Goal: Task Accomplishment & Management: Manage account settings

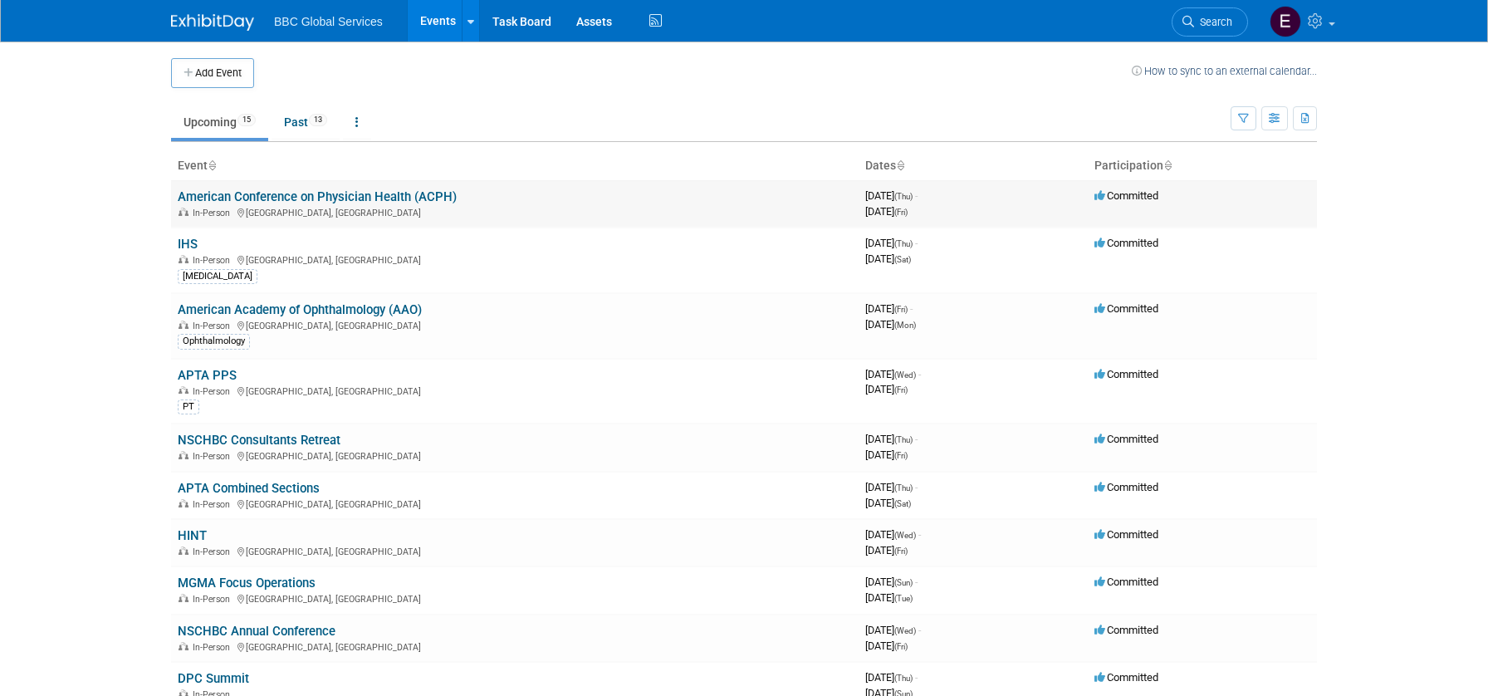
click at [314, 191] on link "American Conference on Physician Health (ACPH)" at bounding box center [317, 196] width 279 height 15
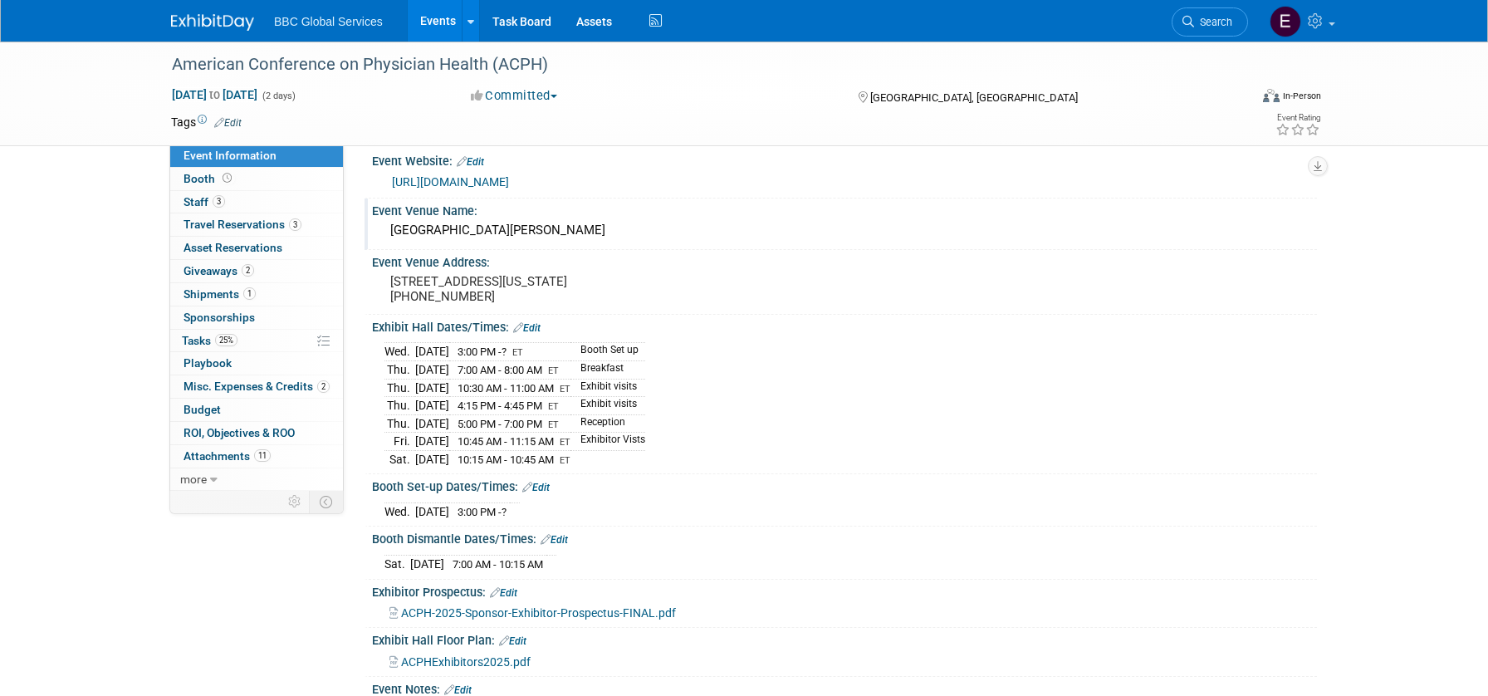
scroll to position [16, 0]
click at [258, 157] on span "Event Information" at bounding box center [229, 155] width 93 height 13
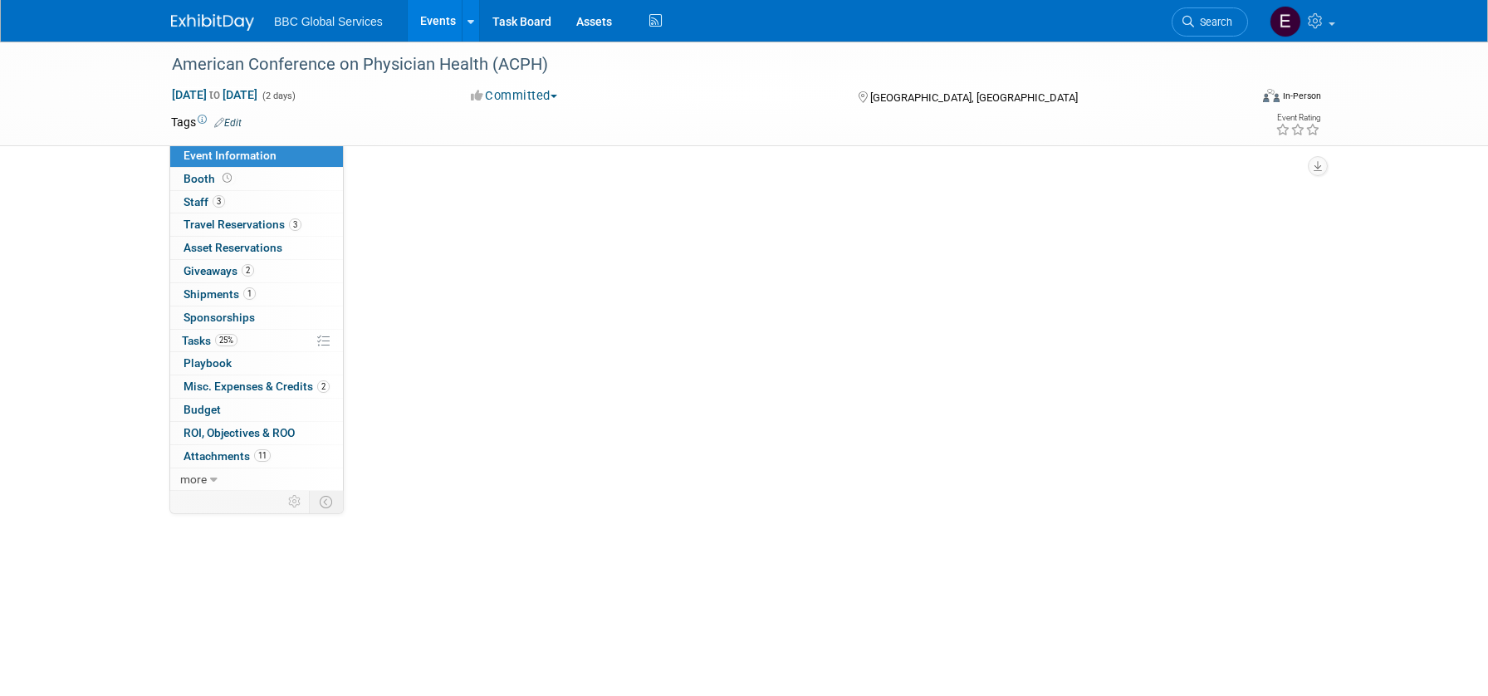
scroll to position [0, 0]
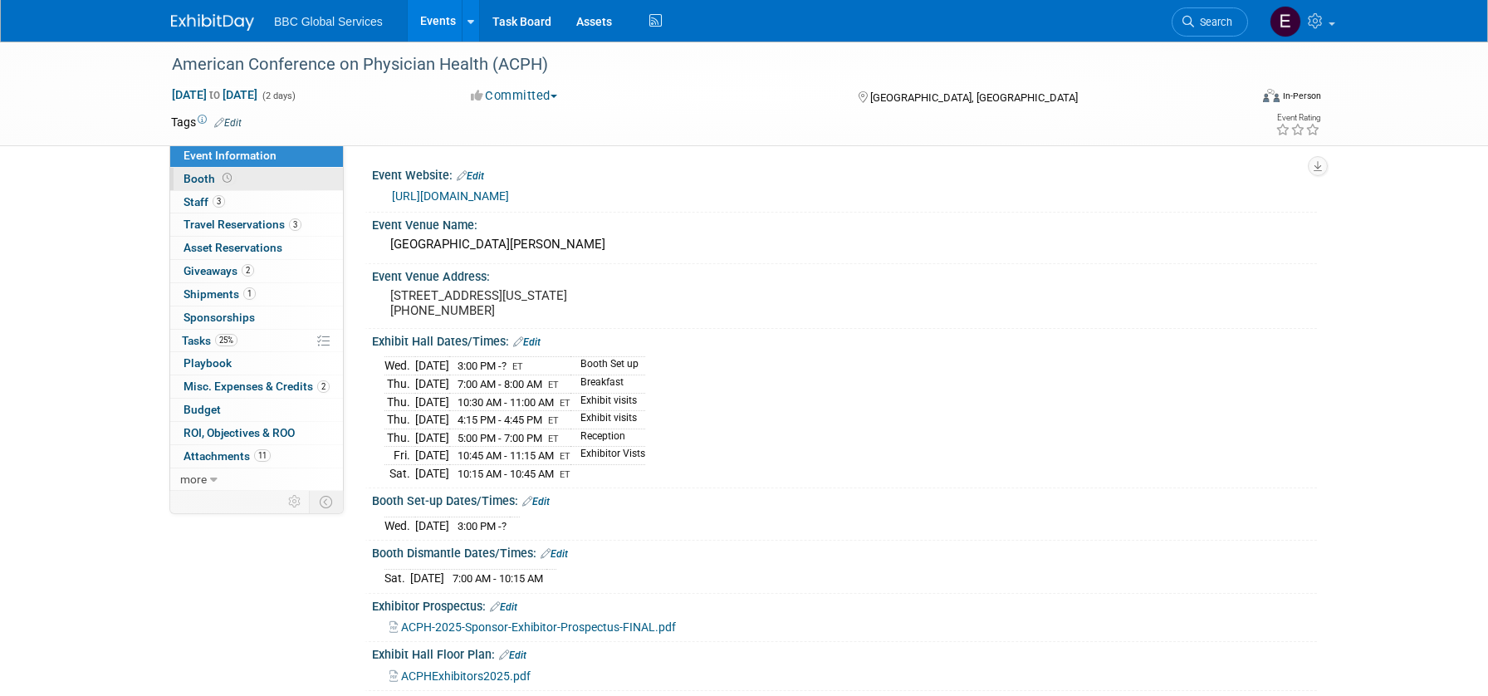
click at [199, 178] on span "Booth" at bounding box center [208, 178] width 51 height 13
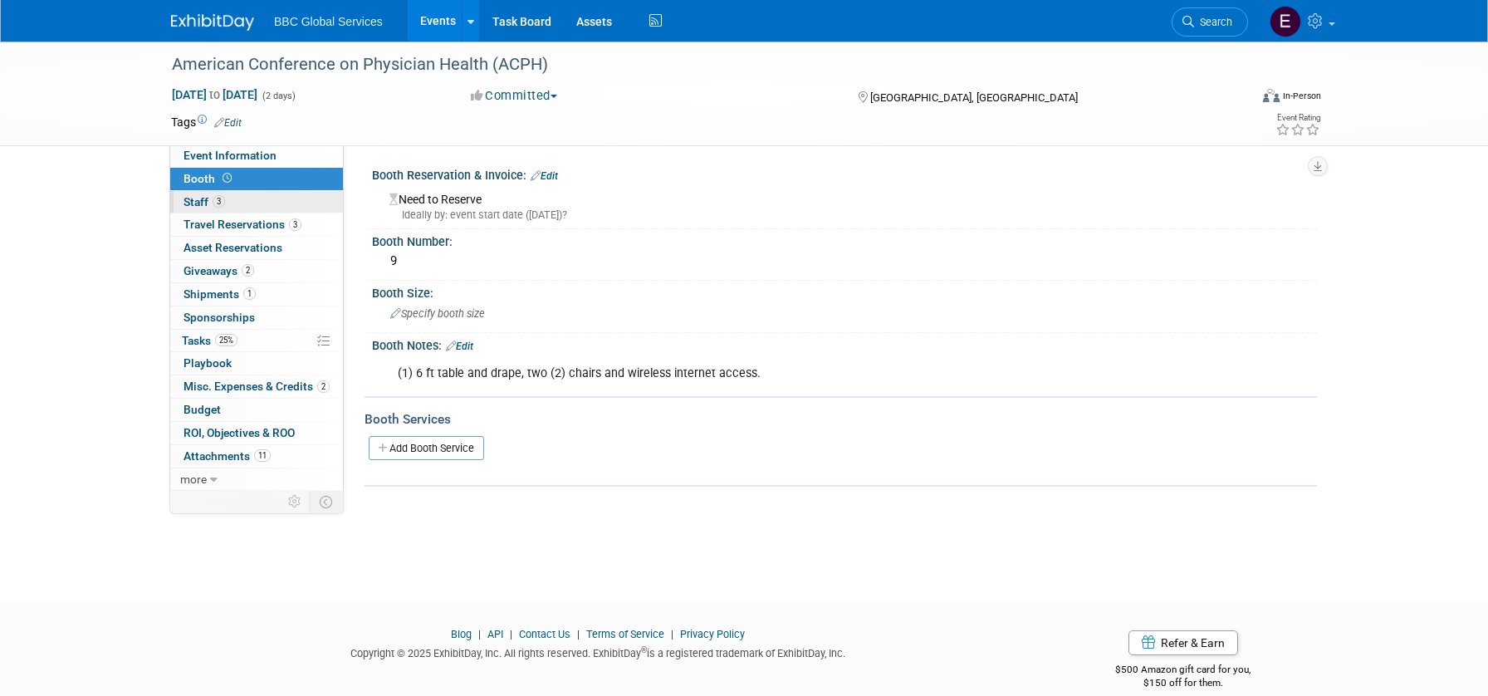
click at [202, 203] on span "Staff 3" at bounding box center [204, 201] width 42 height 13
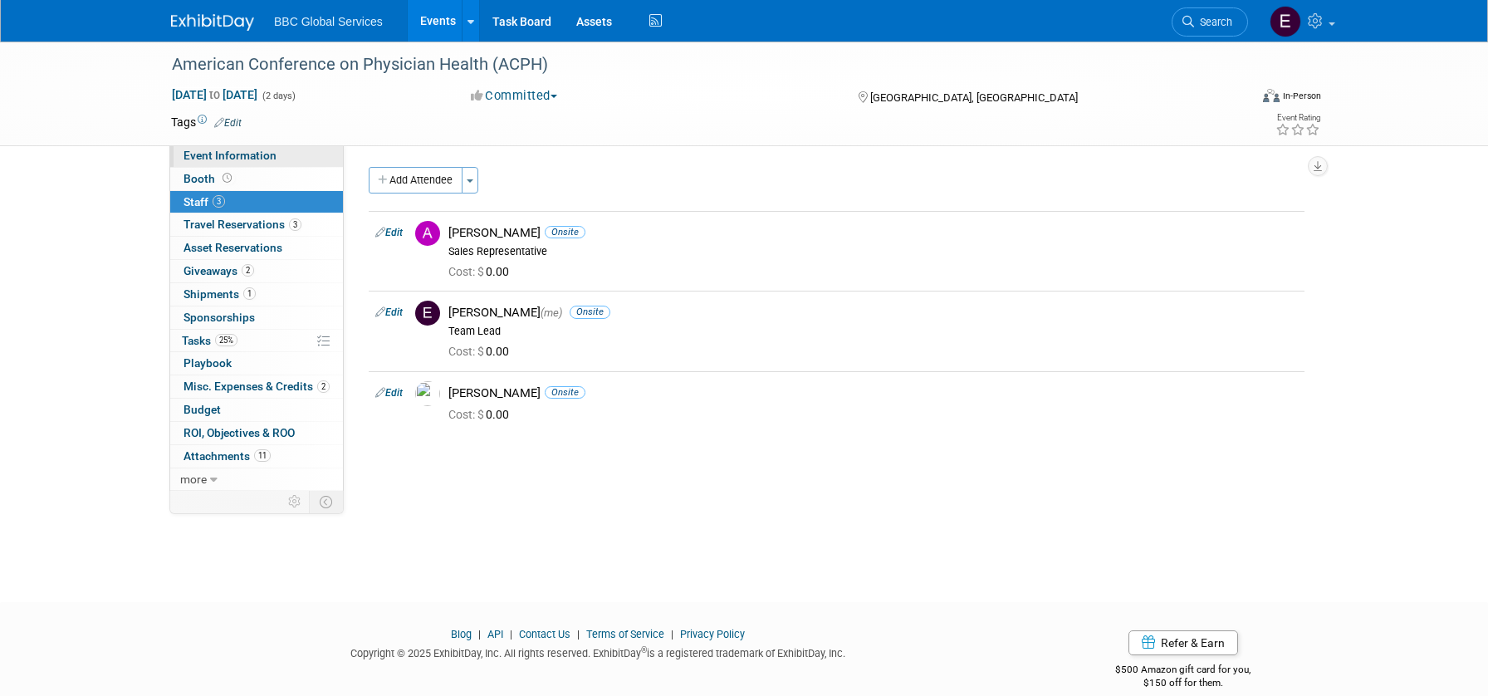
click at [222, 153] on span "Event Information" at bounding box center [229, 155] width 93 height 13
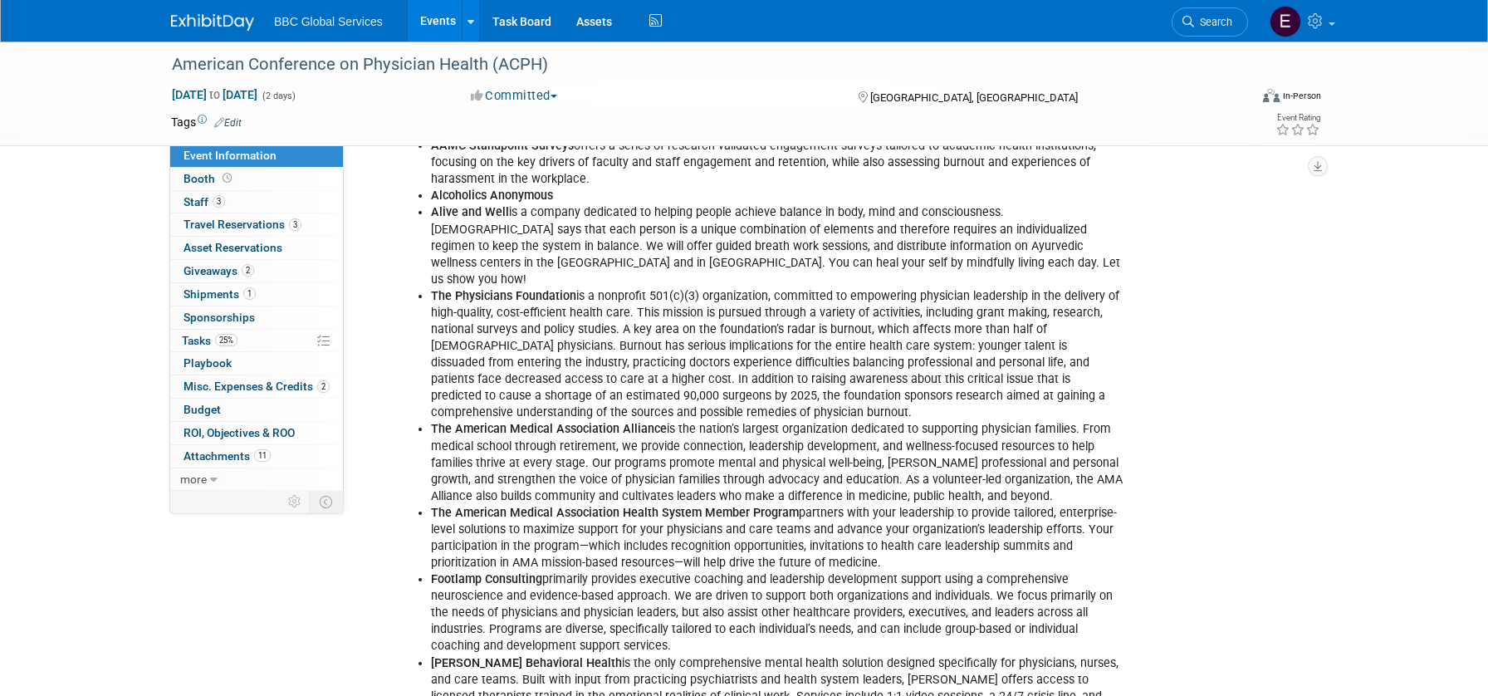
scroll to position [787, 0]
click at [207, 181] on span "Booth" at bounding box center [208, 178] width 51 height 13
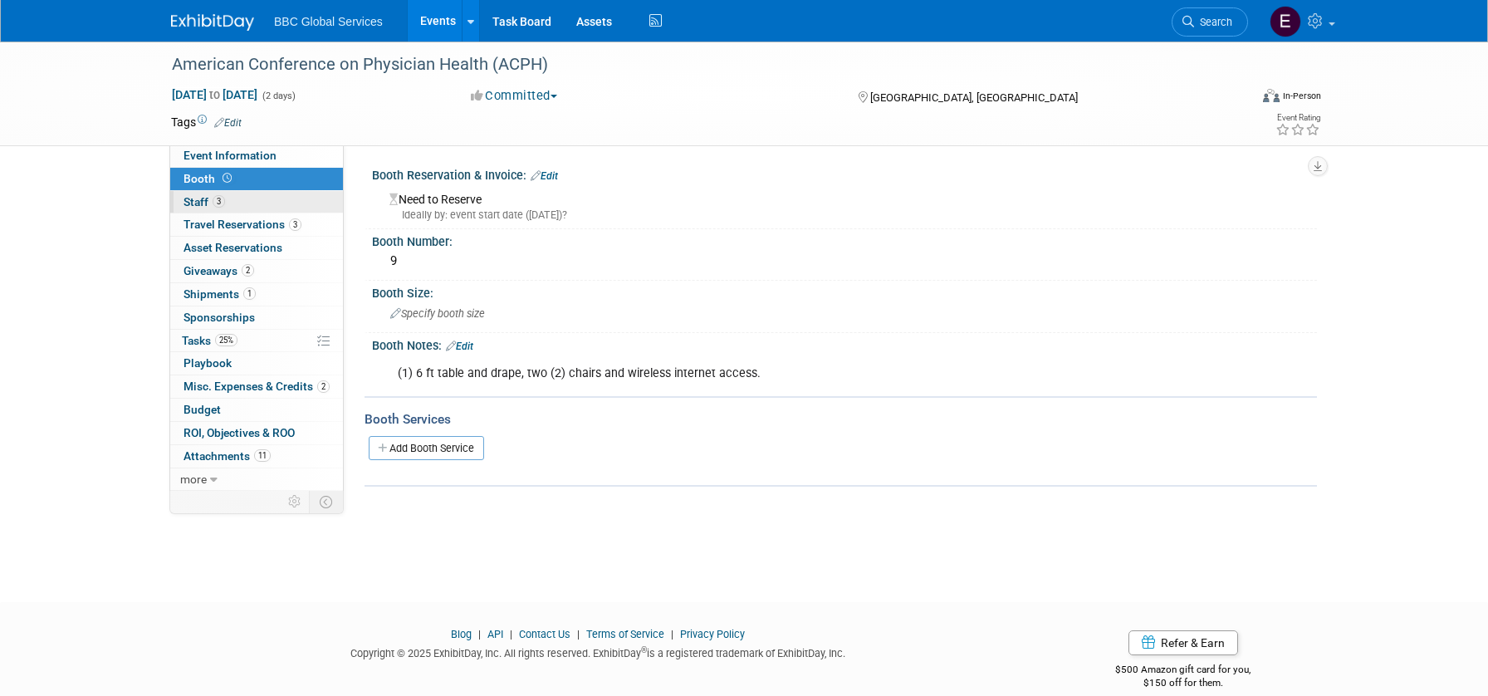
click at [193, 204] on span "Staff 3" at bounding box center [204, 201] width 42 height 13
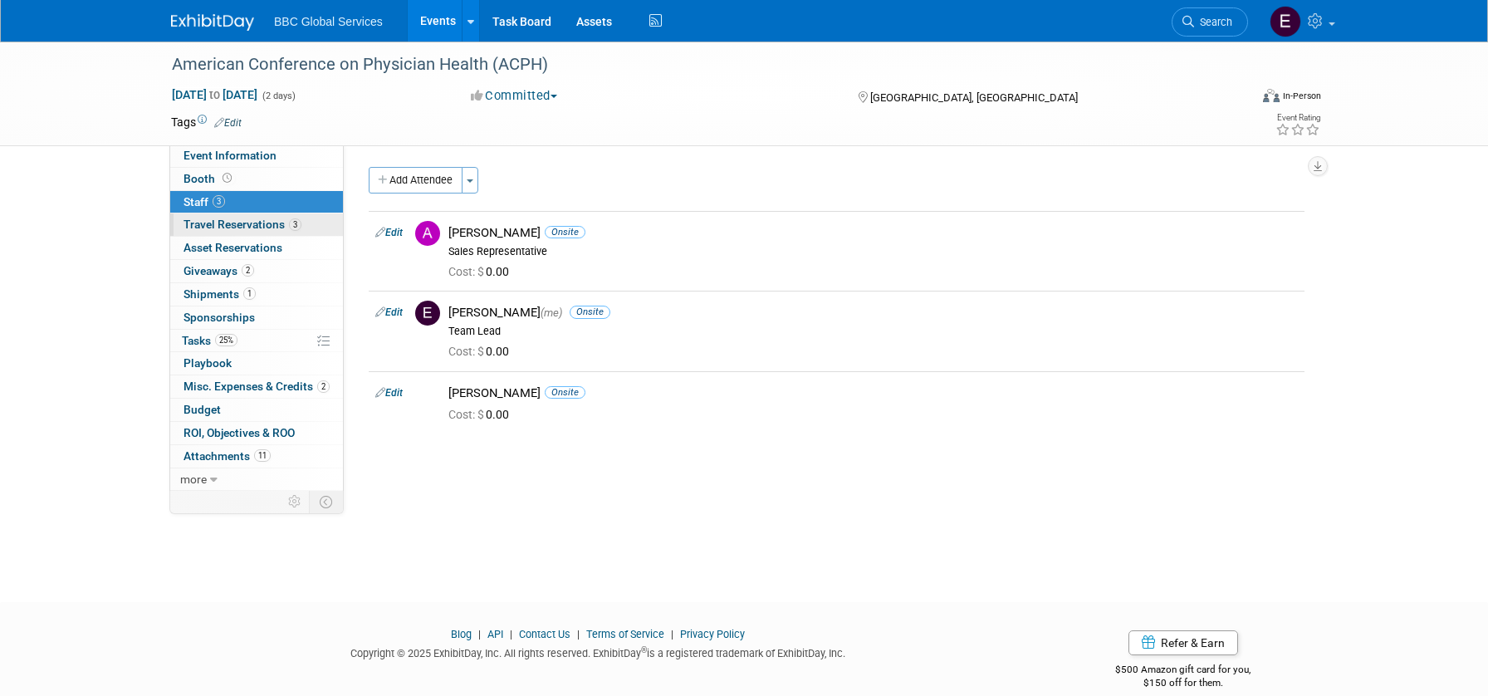
click at [199, 229] on span "Travel Reservations 3" at bounding box center [242, 224] width 118 height 13
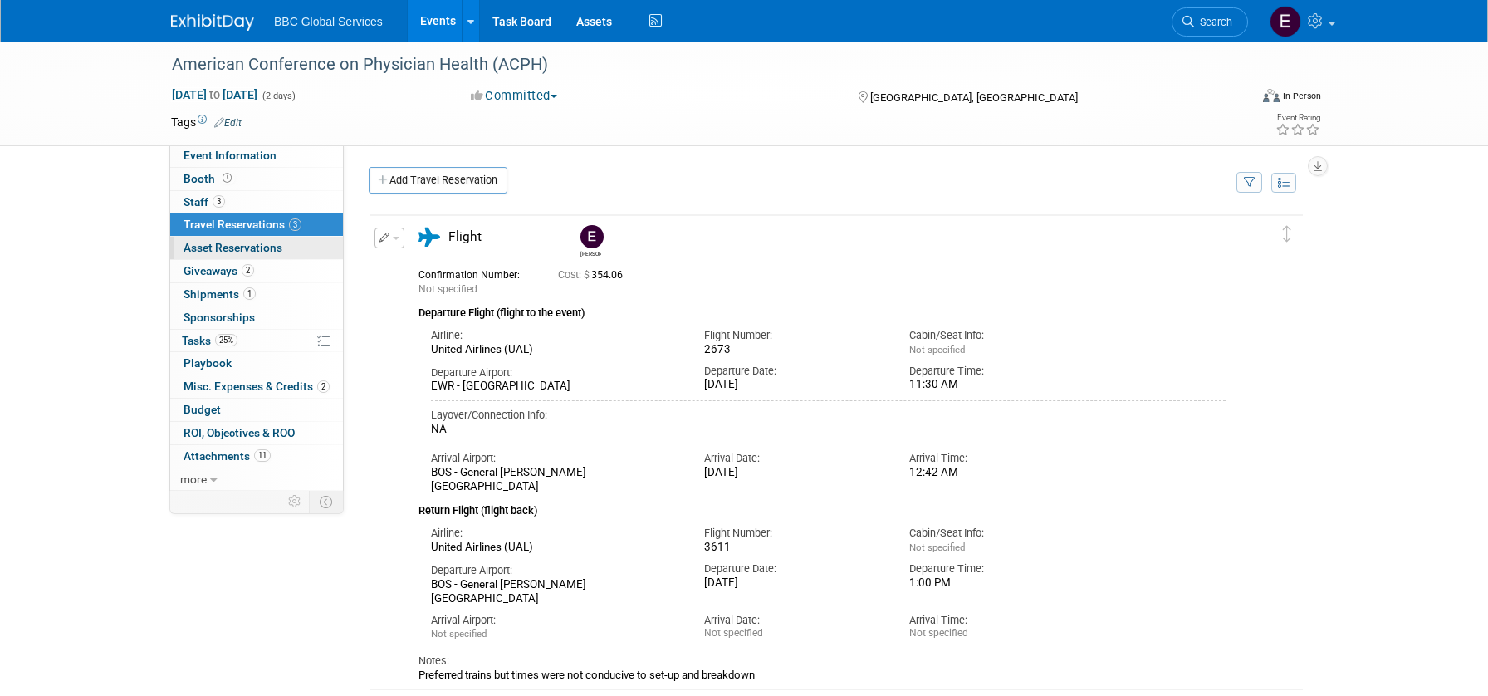
click at [245, 246] on span "Asset Reservations 0" at bounding box center [232, 247] width 99 height 13
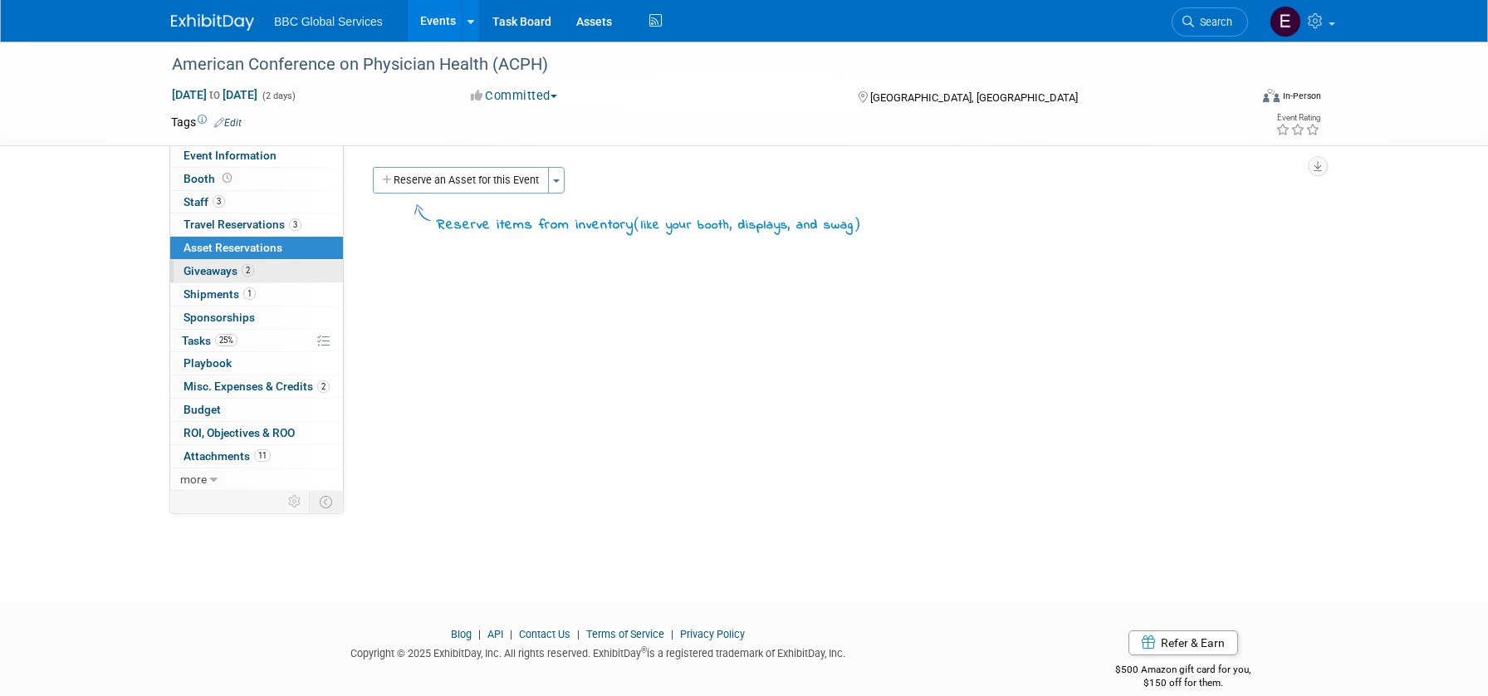
click at [211, 272] on span "Giveaways 2" at bounding box center [218, 270] width 71 height 13
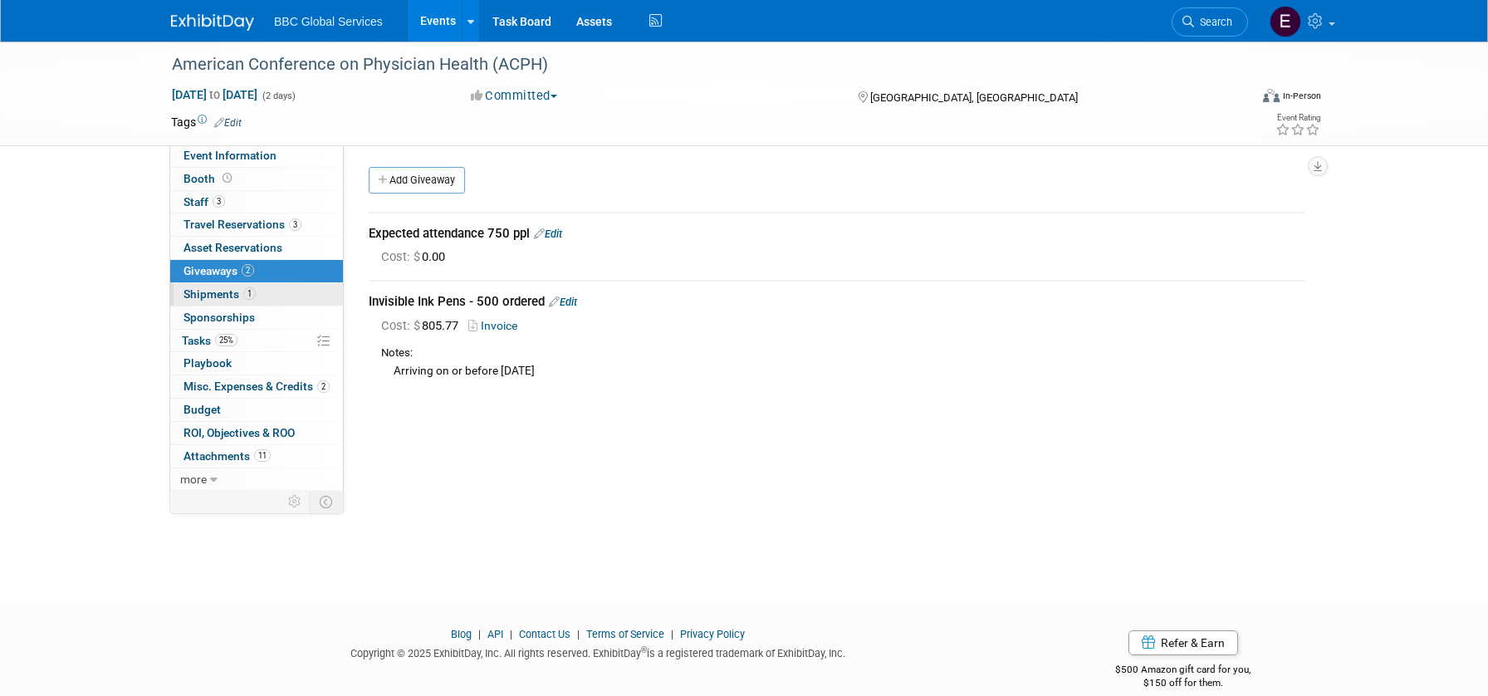
click at [217, 296] on span "Shipments 1" at bounding box center [219, 293] width 72 height 13
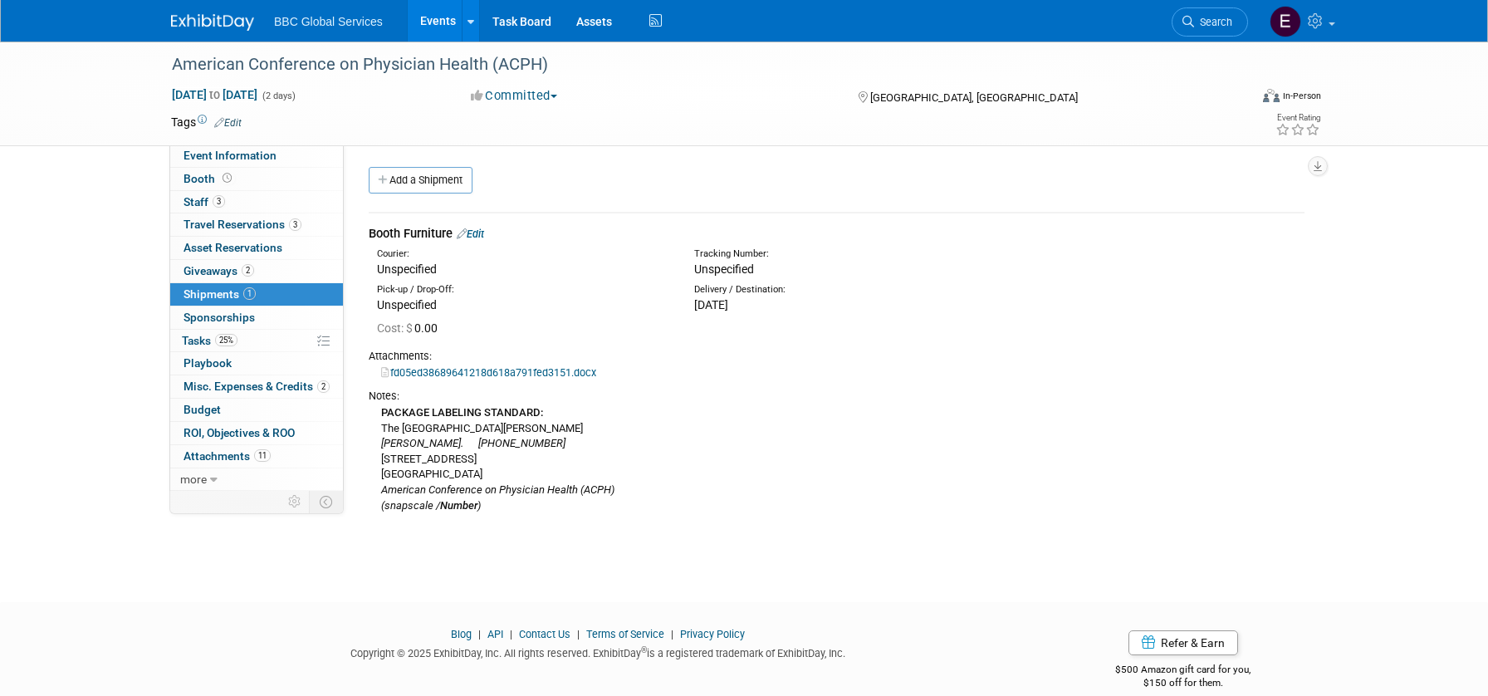
click at [213, 319] on span "Sponsorships 0" at bounding box center [218, 317] width 71 height 13
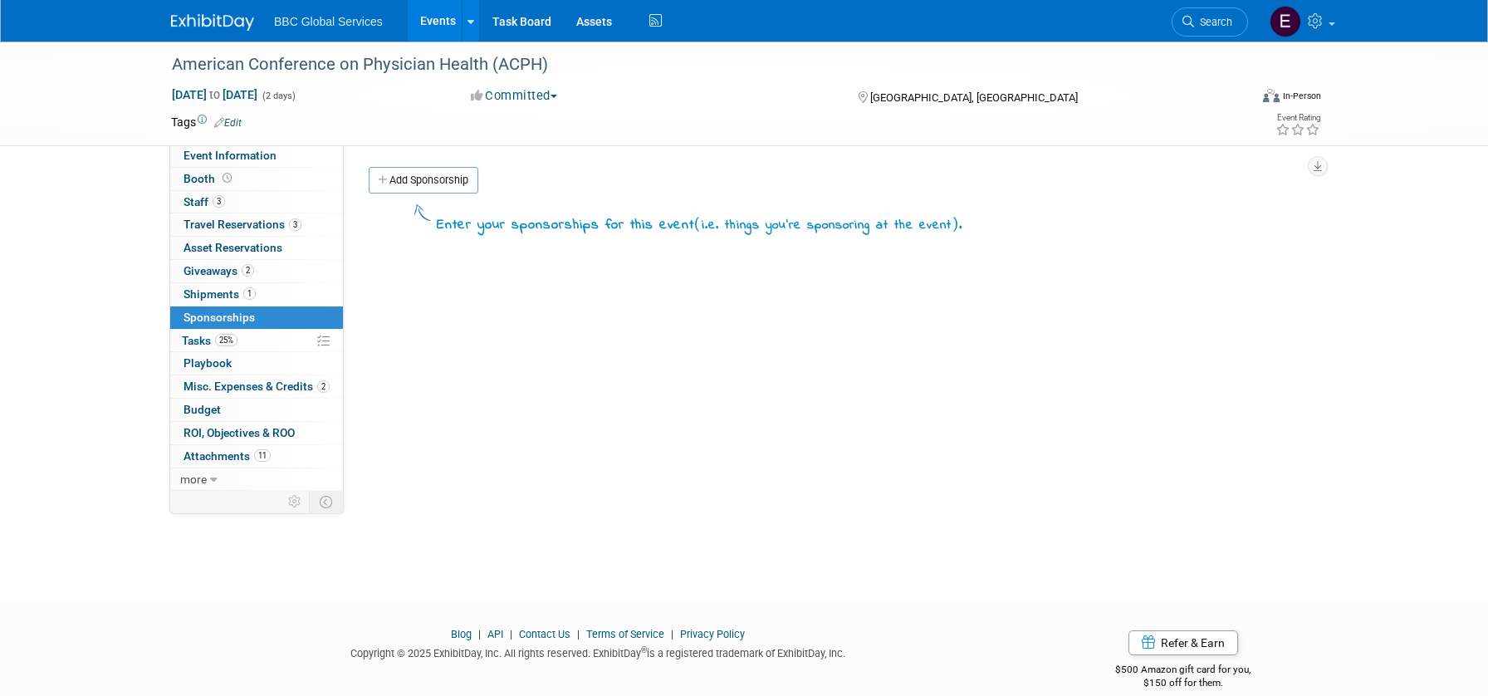
click at [232, 29] on img at bounding box center [212, 22] width 83 height 17
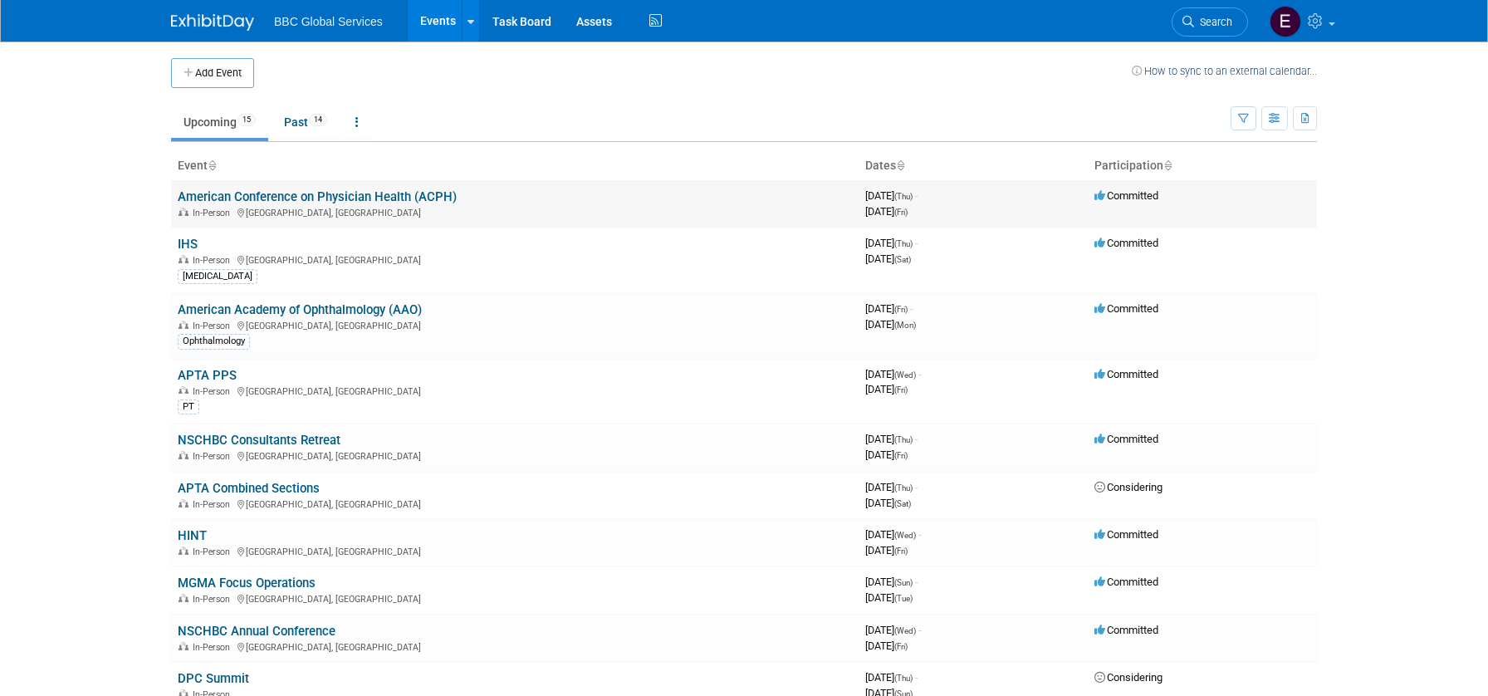
click at [394, 199] on link "American Conference on Physician Health (ACPH)" at bounding box center [317, 196] width 279 height 15
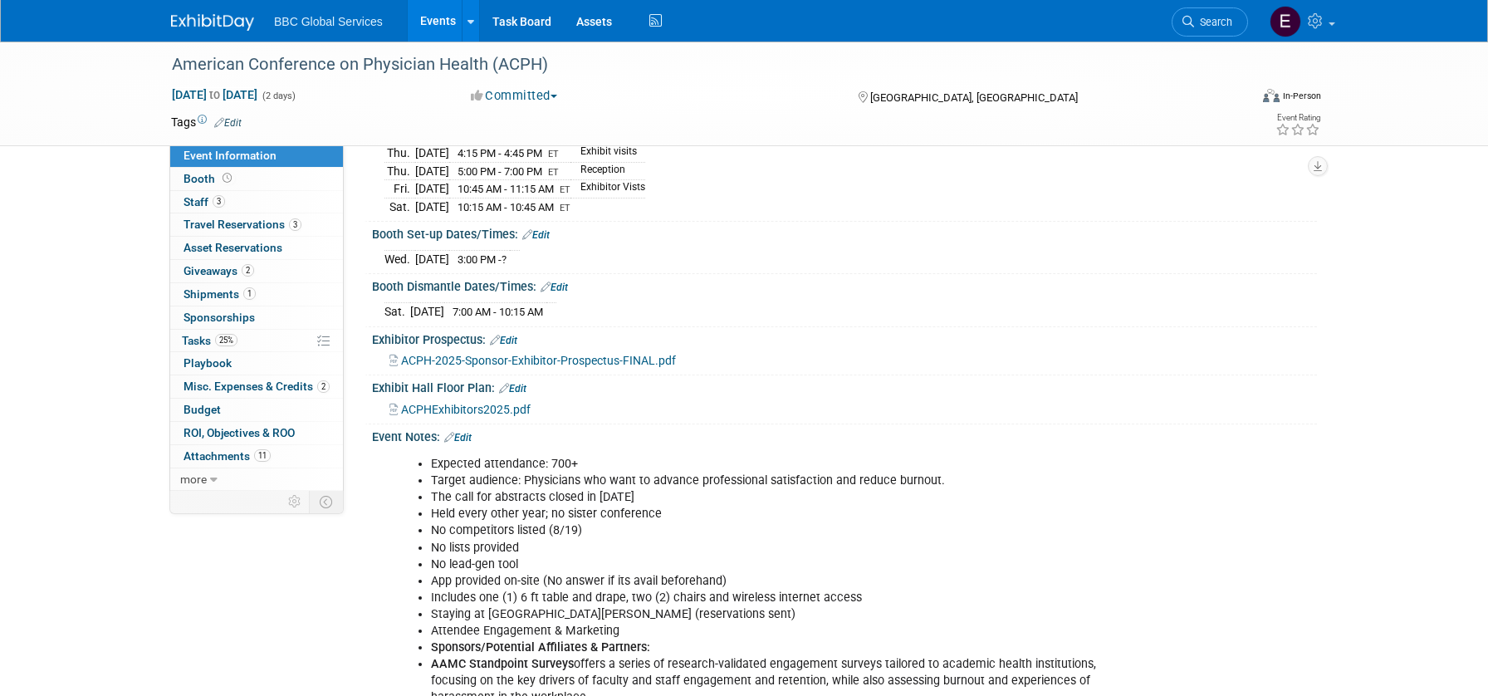
scroll to position [269, 0]
click at [472, 441] on link "Edit" at bounding box center [457, 435] width 27 height 12
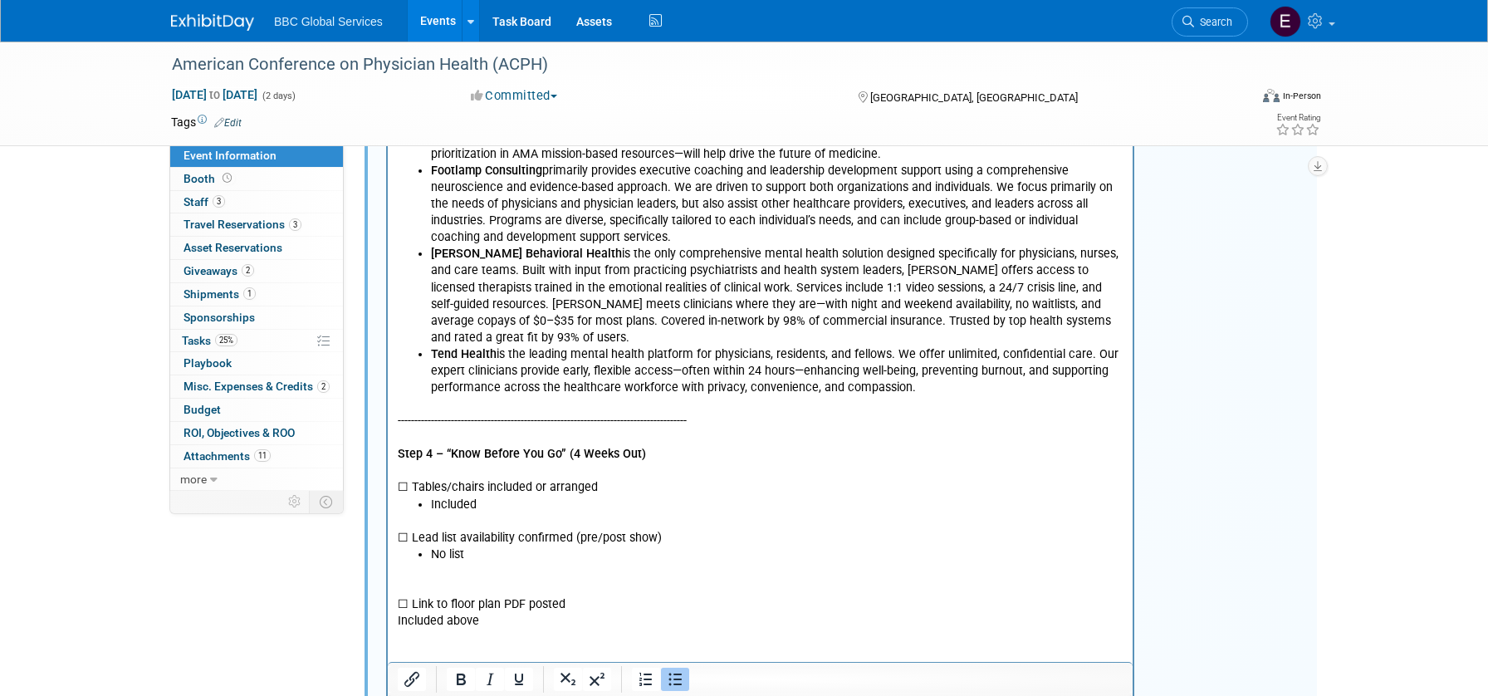
scroll to position [1195, 0]
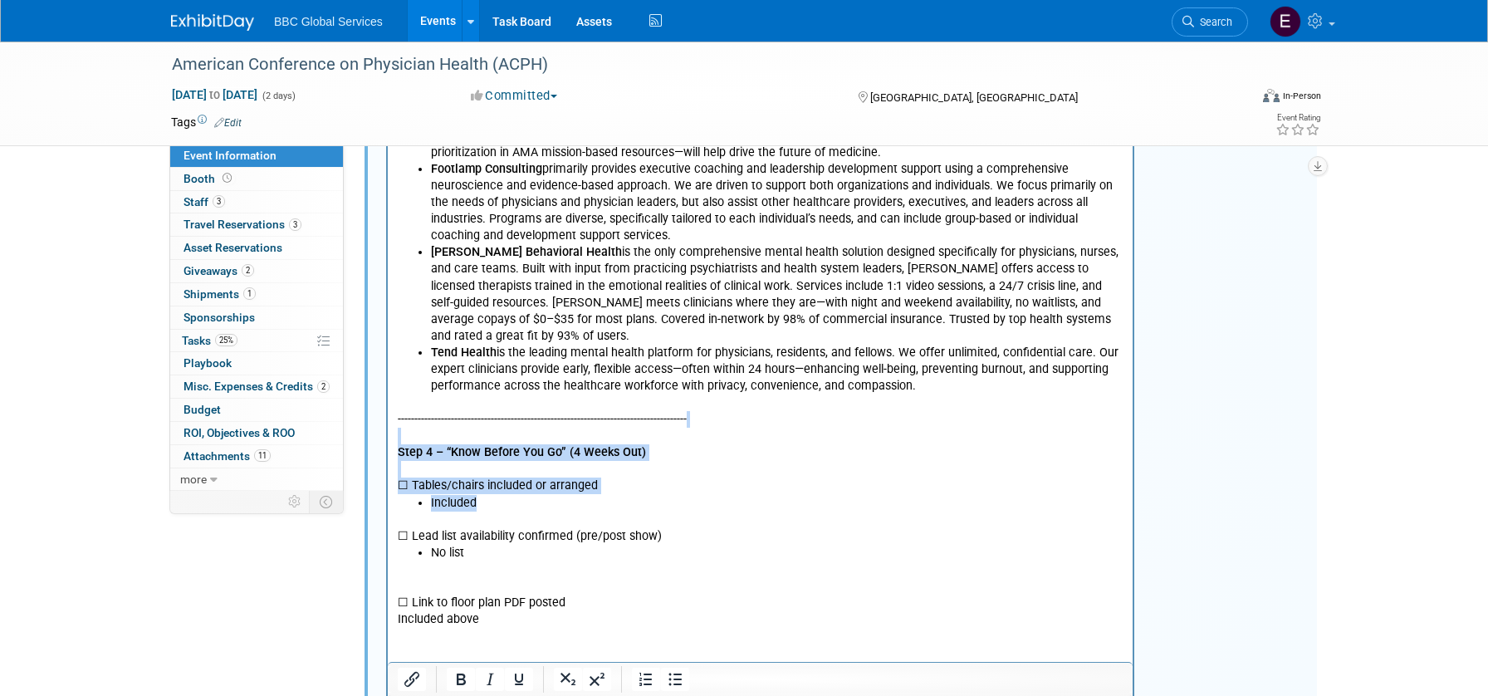
drag, startPoint x: 515, startPoint y: 470, endPoint x: 394, endPoint y: 395, distance: 142.4
click at [394, 395] on html "Expected attendance: 700+ Target audience: Physicians who want to advance profe…" at bounding box center [760, 217] width 745 height 1390
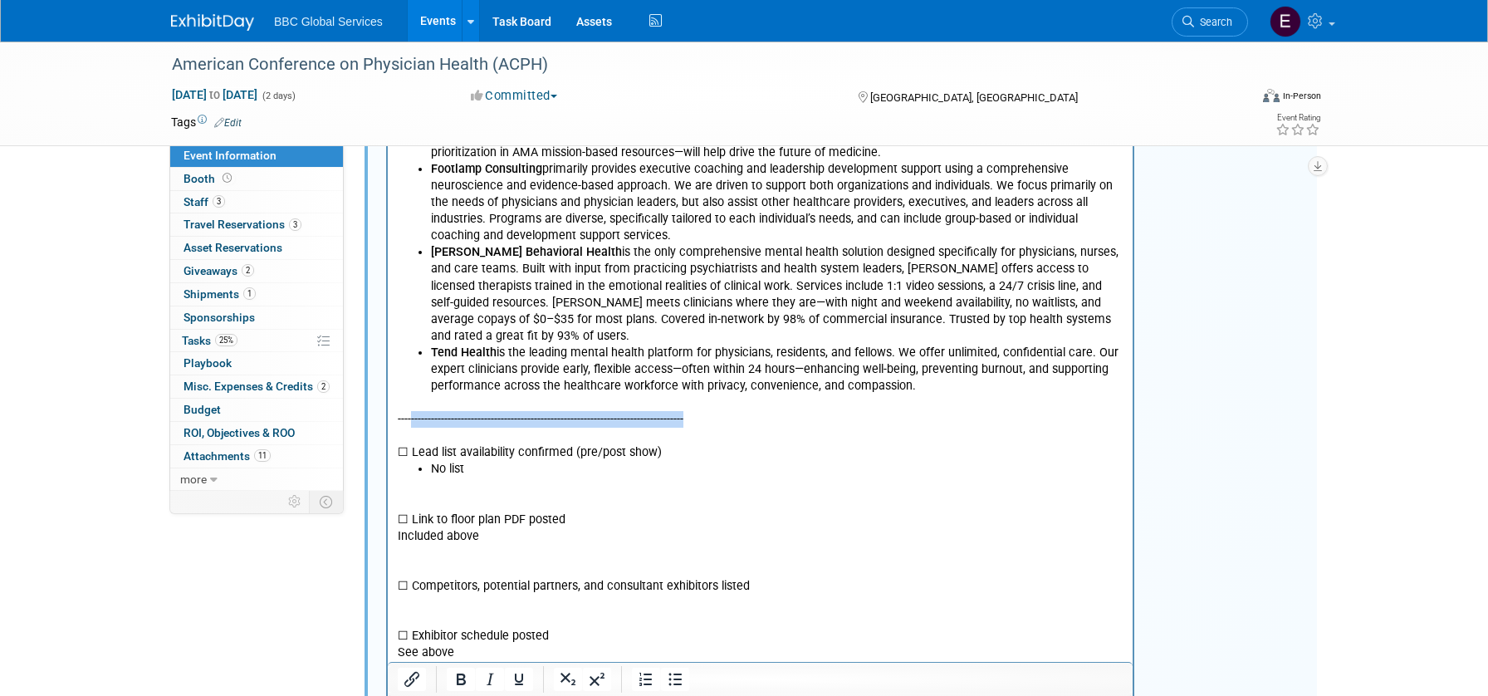
drag, startPoint x: 411, startPoint y: 382, endPoint x: 691, endPoint y: 387, distance: 279.8
click at [691, 395] on p "-------------------------------------------------------------------------------…" at bounding box center [761, 411] width 726 height 33
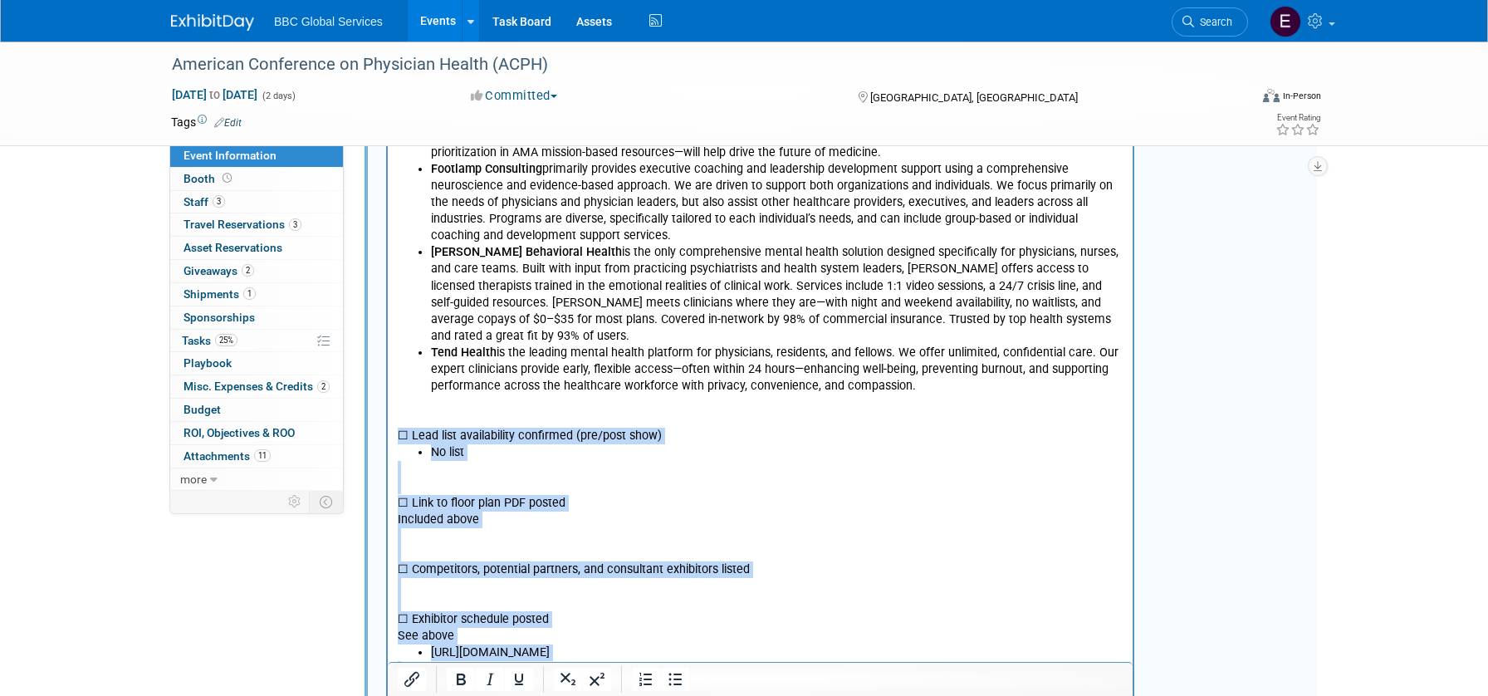
drag, startPoint x: 398, startPoint y: 401, endPoint x: 899, endPoint y: 636, distance: 553.8
click at [902, 639] on body "Expected attendance: 700+ Target audience: Physicians who want to advance profe…" at bounding box center [760, 170] width 727 height 1284
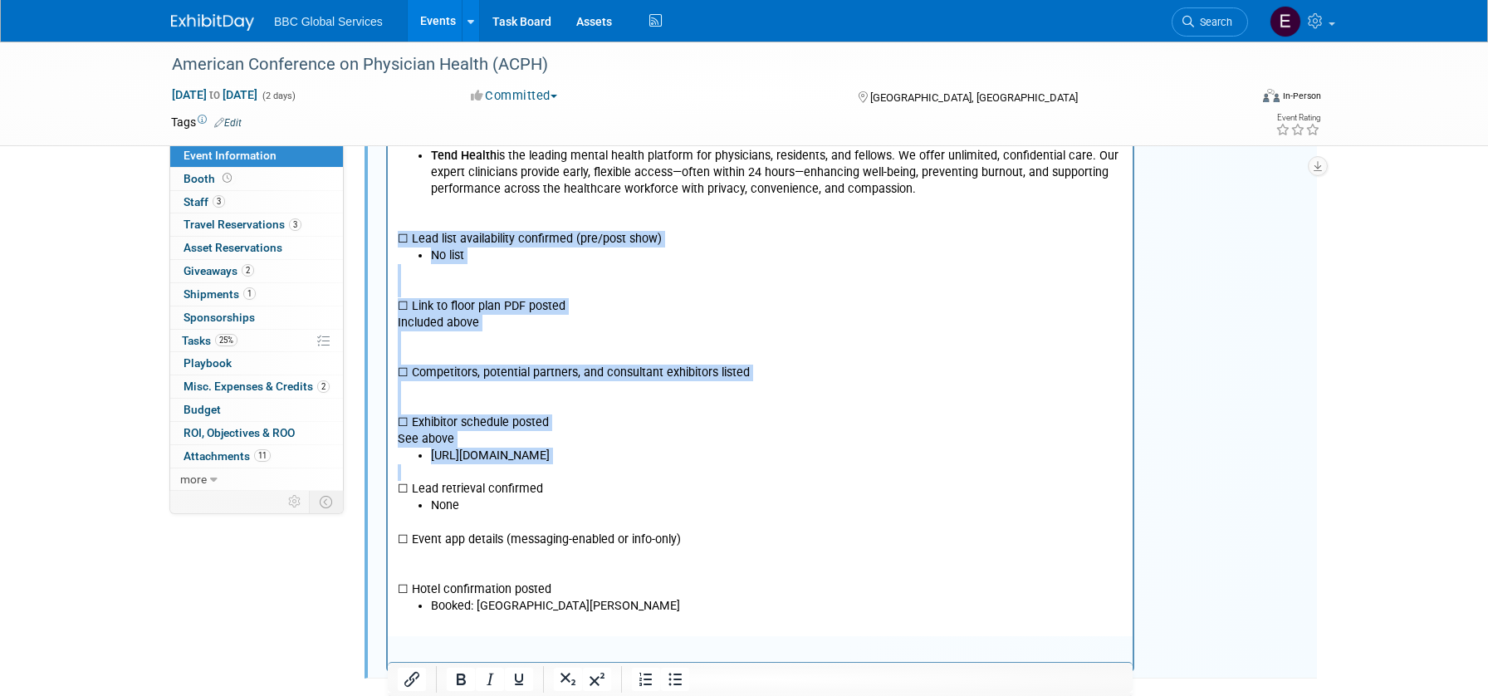
scroll to position [1413, 0]
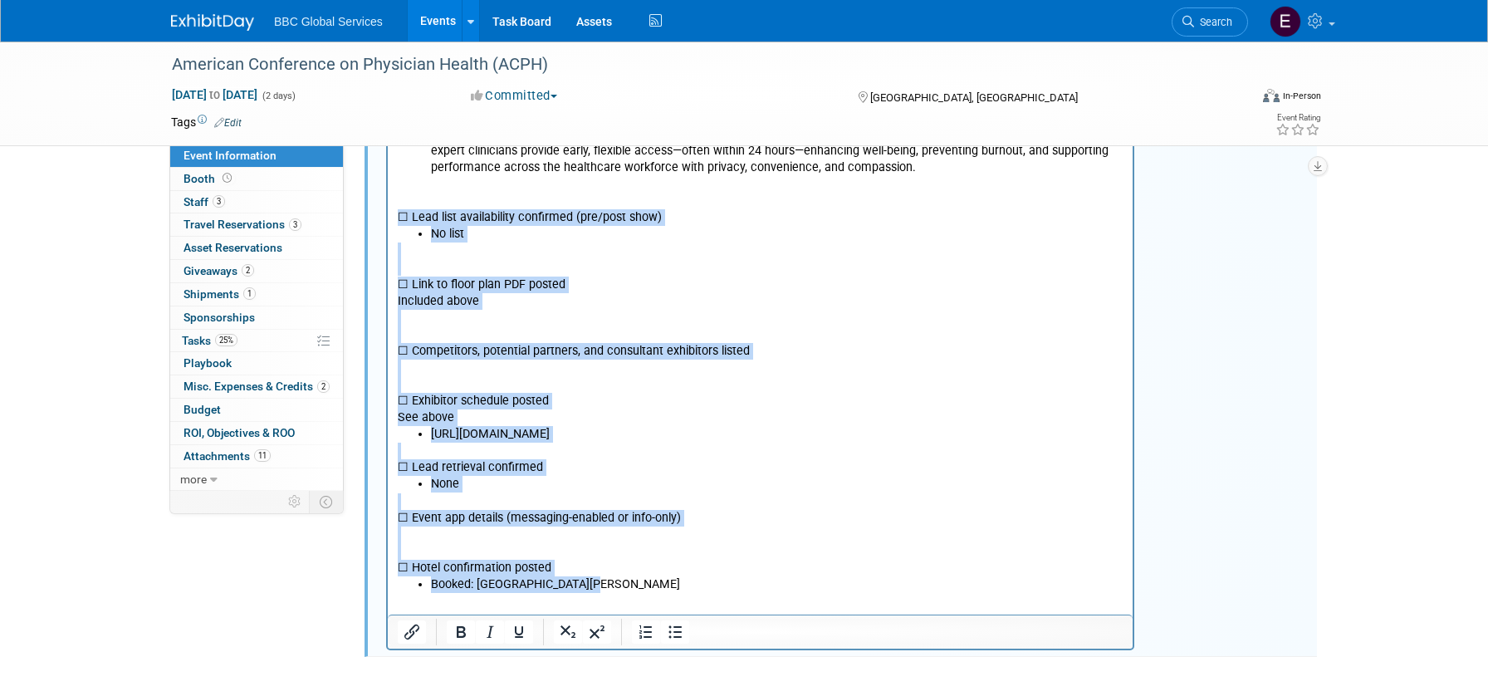
drag, startPoint x: 669, startPoint y: 570, endPoint x: 392, endPoint y: 181, distance: 477.3
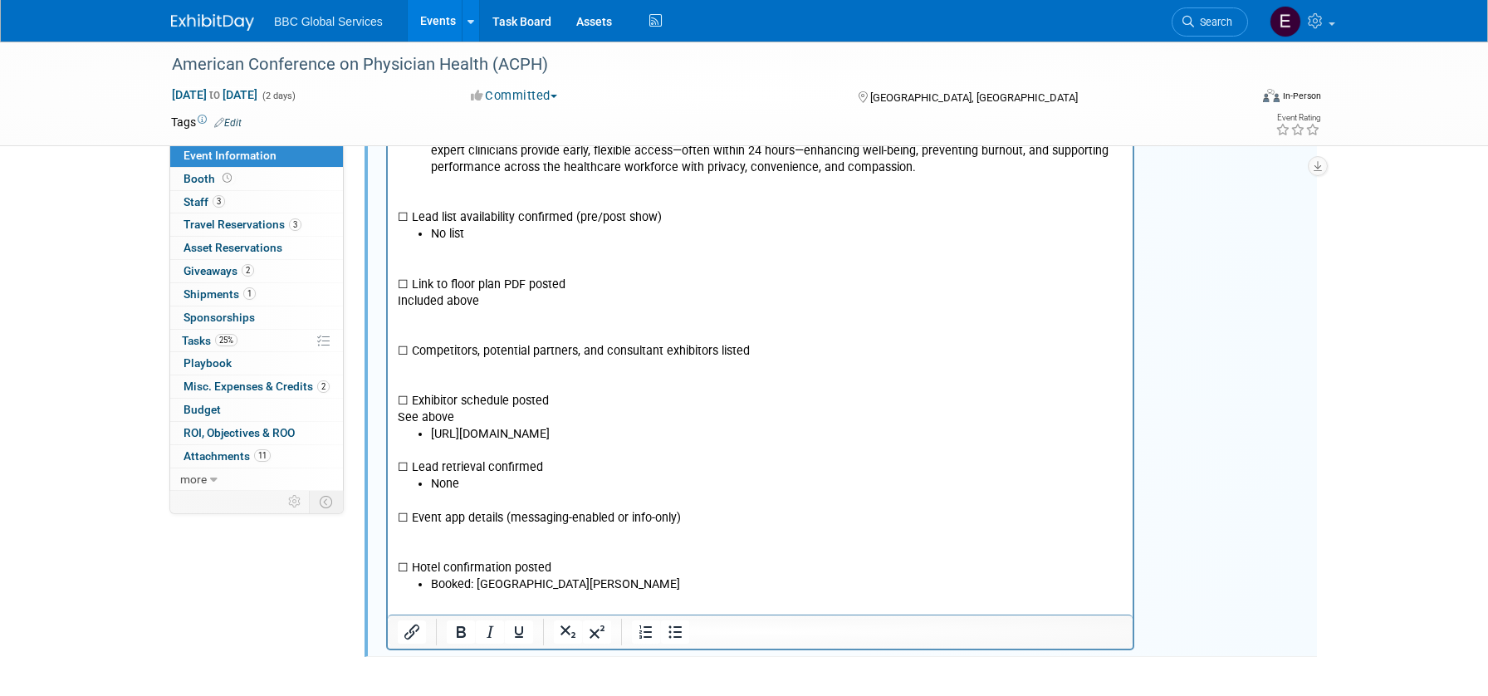
scroll to position [1157, 0]
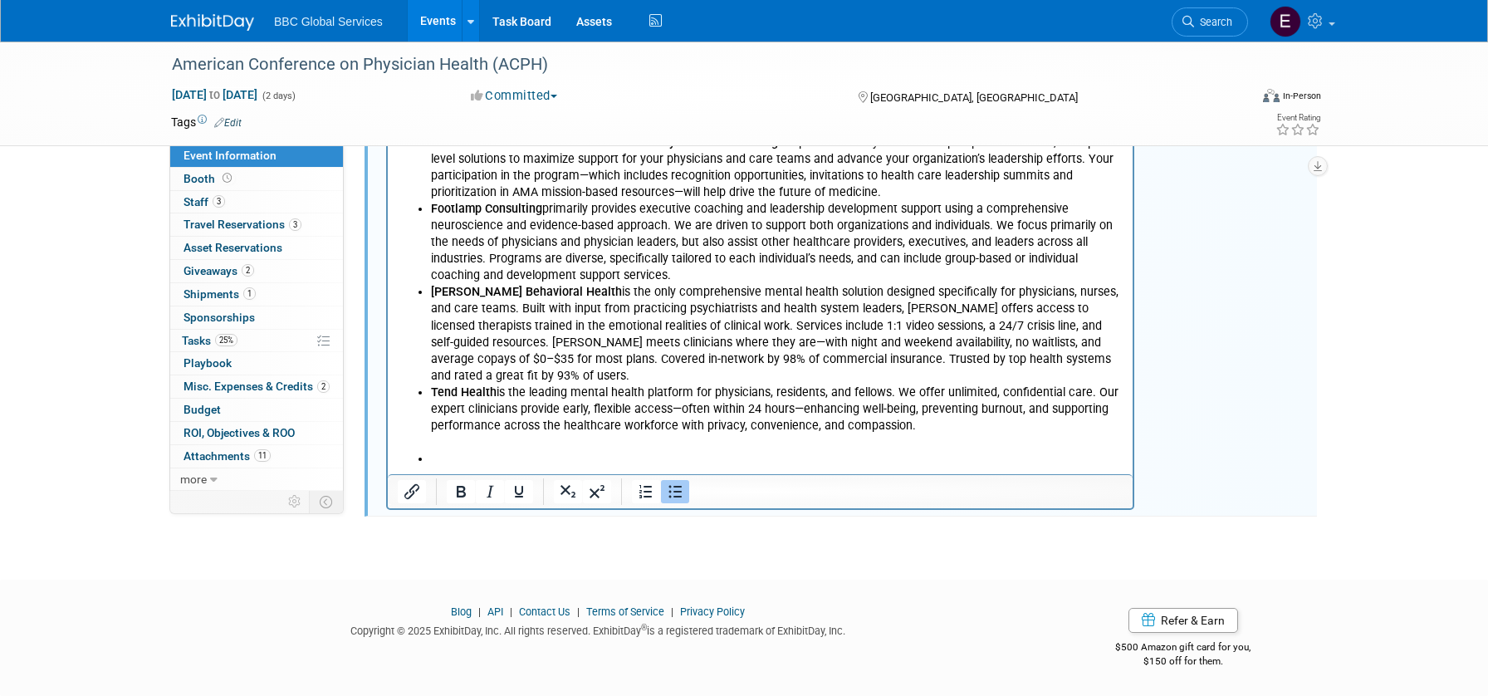
click at [494, 439] on html "Expected attendance: 700+ Target audience: Physicians who want to advance profe…" at bounding box center [760, 15] width 745 height 907
click at [488, 451] on html "Expected attendance: 700+ Target audience: Physicians who want to advance profe…" at bounding box center [760, 15] width 745 height 907
click at [507, 452] on li "Rich Text Area. Press ALT-0 for help." at bounding box center [777, 460] width 692 height 17
click at [509, 322] on li "Marvin Behavioral Health is the only comprehensive mental health solution desig…" at bounding box center [777, 335] width 692 height 100
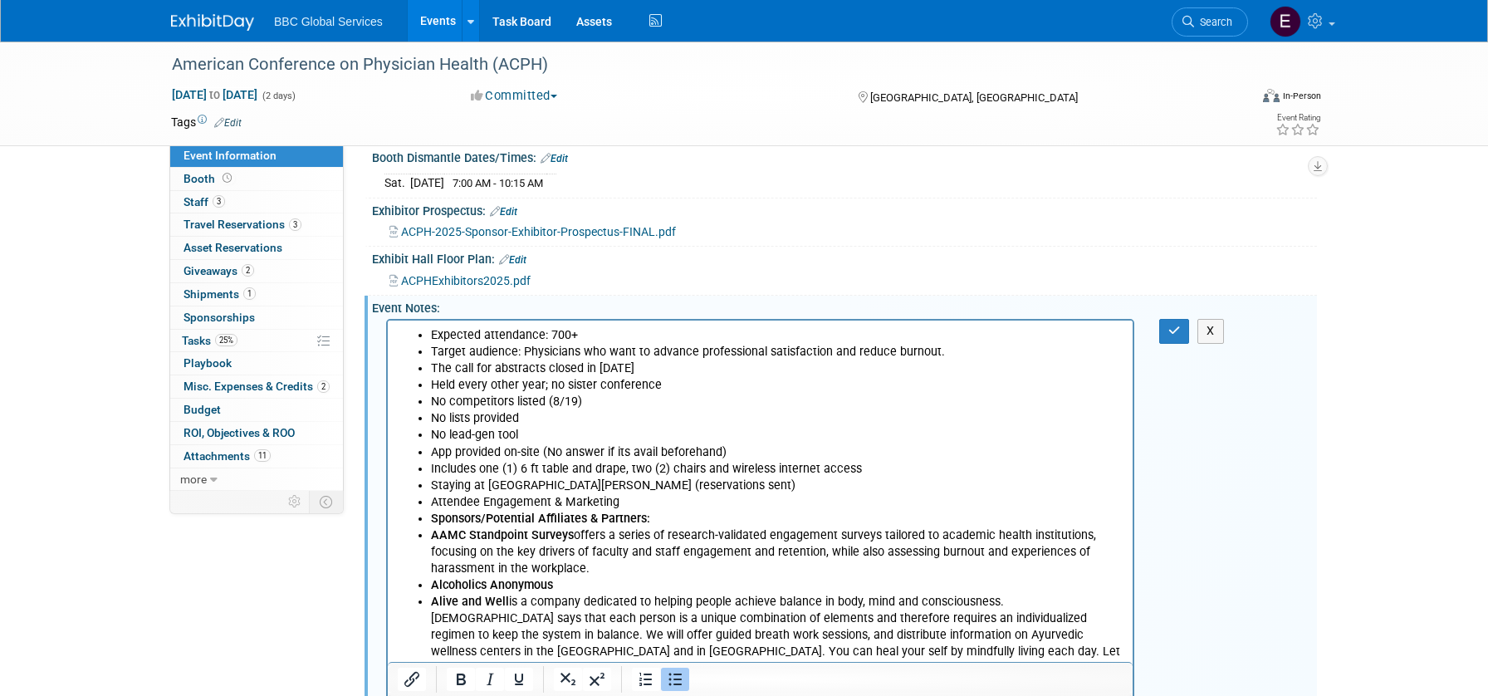
scroll to position [384, 0]
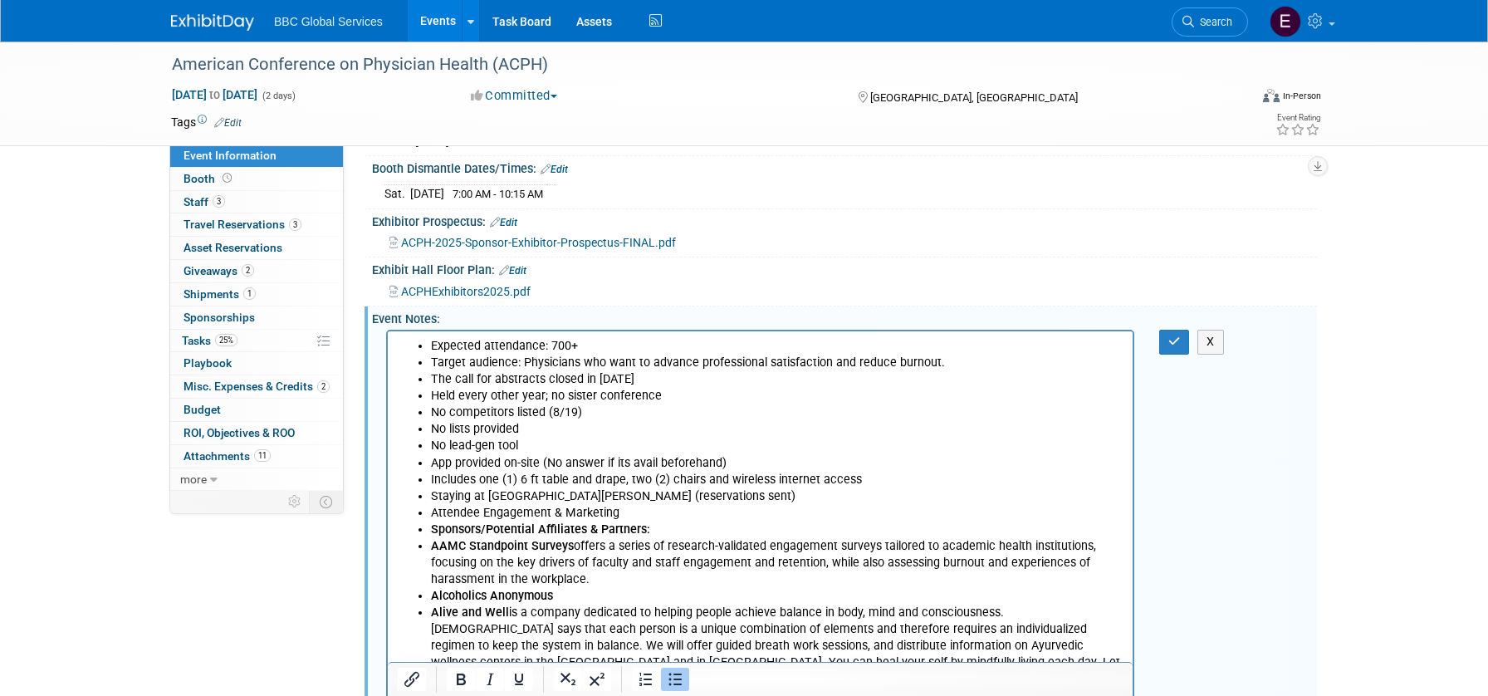
click at [609, 306] on div "Exhibit Hall Floor Plan: Edit ACPHExhibitors2025.pdf" at bounding box center [840, 281] width 952 height 49
drag, startPoint x: 728, startPoint y: 382, endPoint x: 738, endPoint y: 380, distance: 10.1
click at [728, 382] on li "The call for abstracts closed in Feb. 2025" at bounding box center [777, 379] width 692 height 17
click at [1176, 345] on icon "button" at bounding box center [1174, 341] width 12 height 12
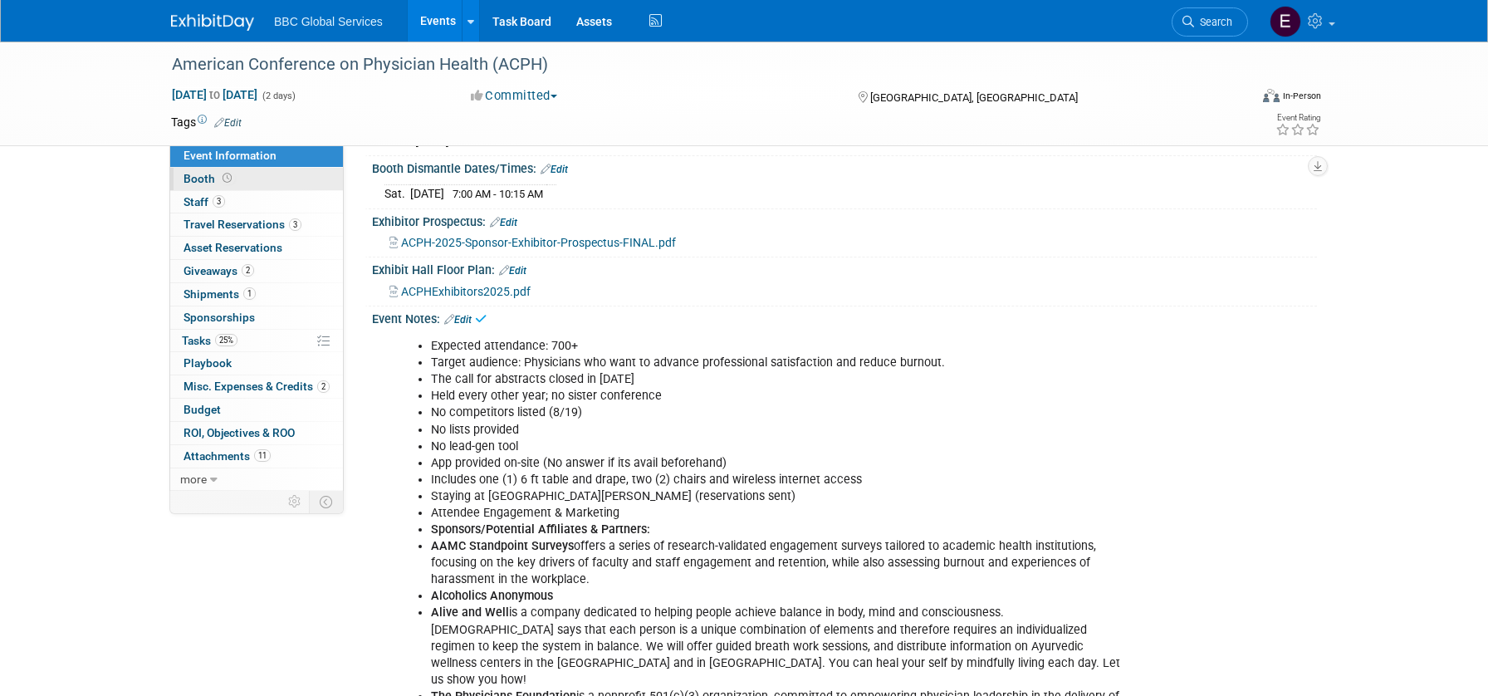
click at [188, 182] on span "Booth" at bounding box center [208, 178] width 51 height 13
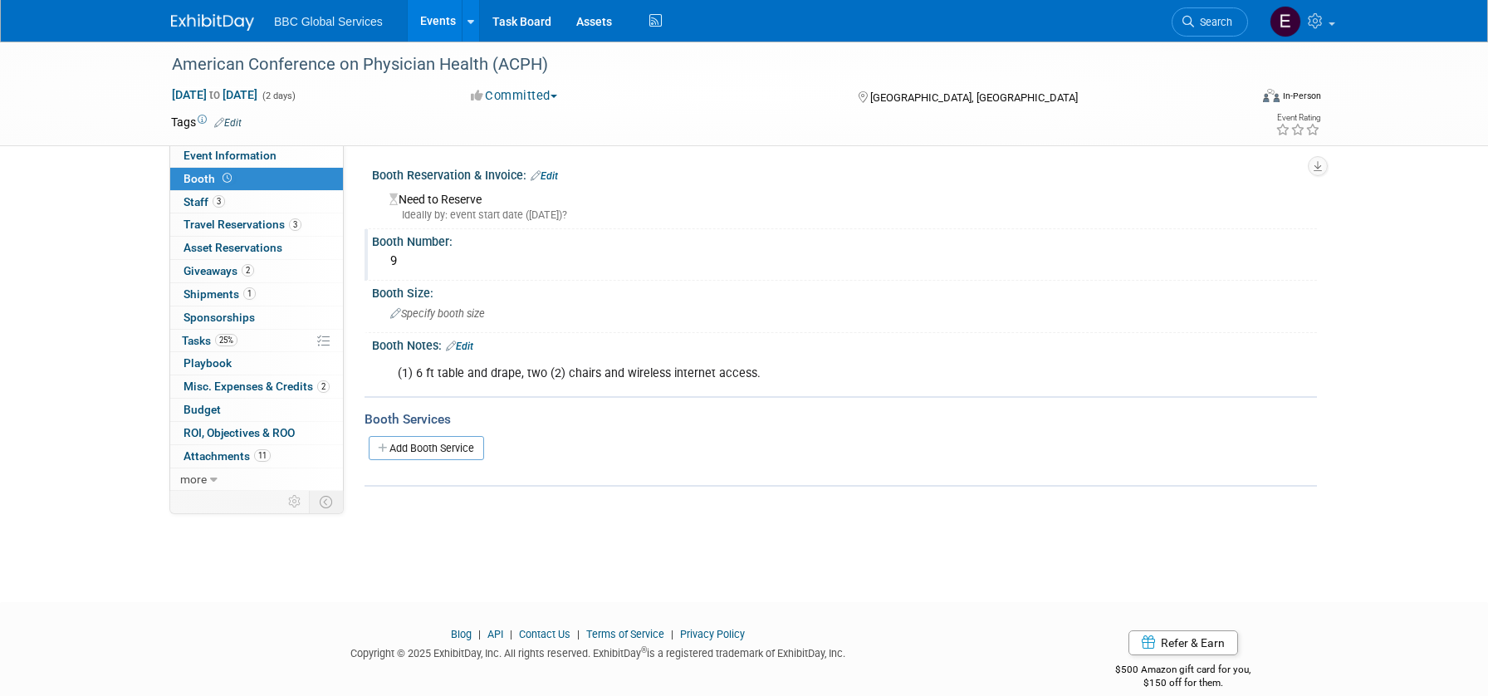
scroll to position [0, 0]
click at [467, 311] on span "Specify booth size" at bounding box center [437, 313] width 95 height 12
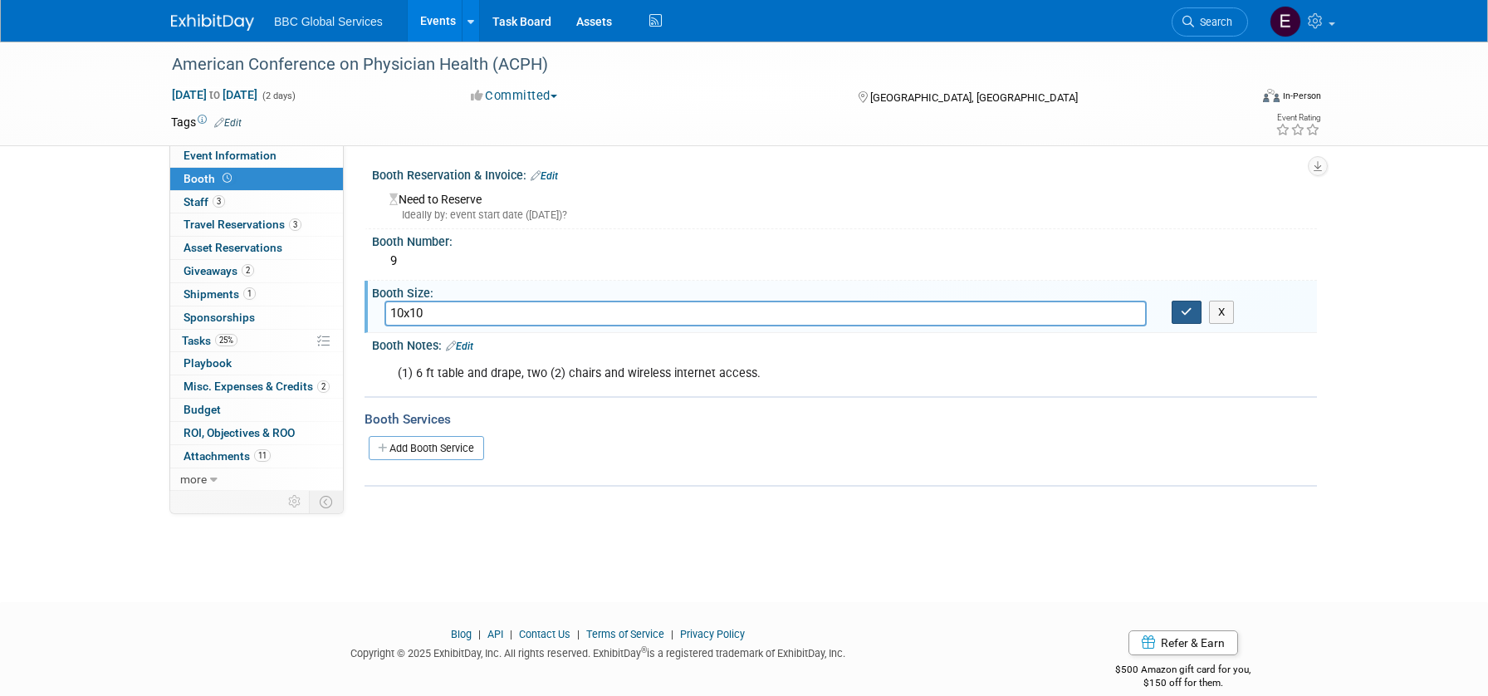
type input "10x10"
click at [1192, 314] on button "button" at bounding box center [1186, 312] width 30 height 23
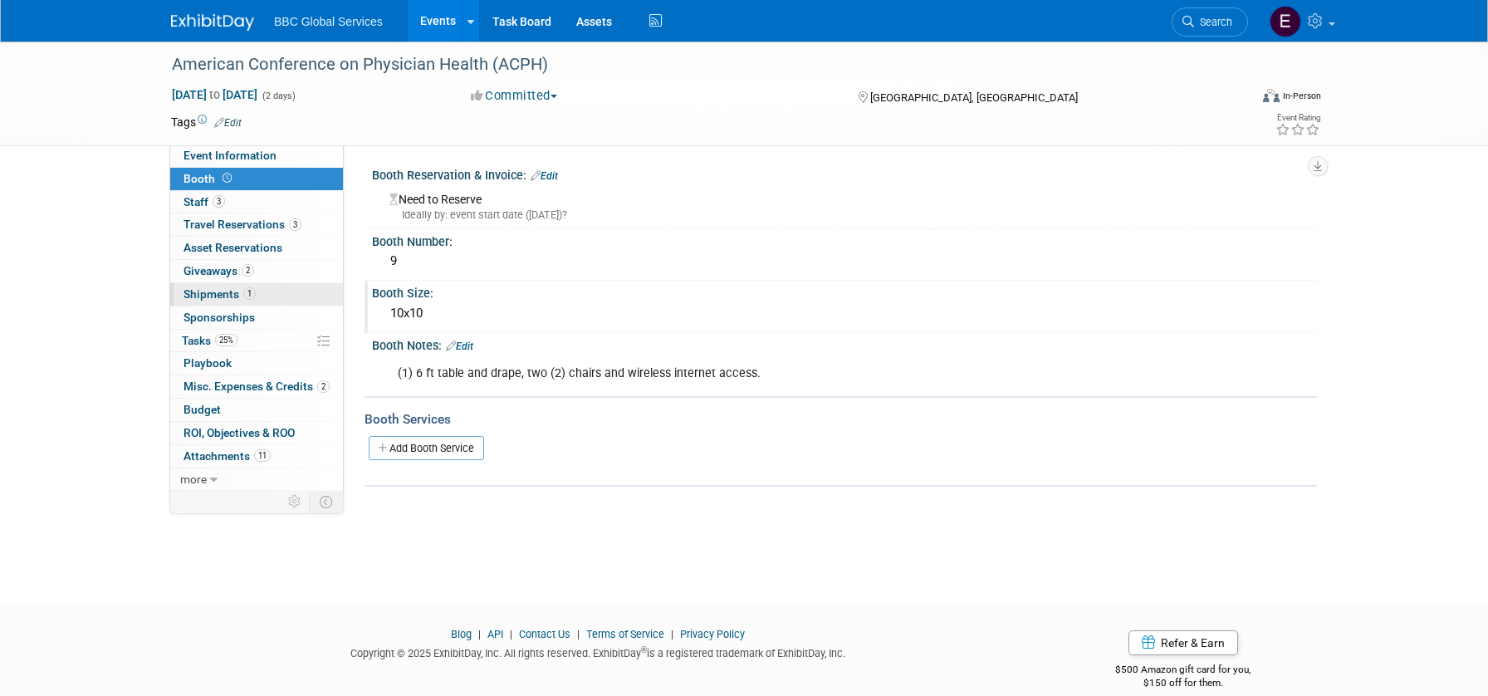
click at [222, 290] on span "Shipments 1" at bounding box center [219, 293] width 72 height 13
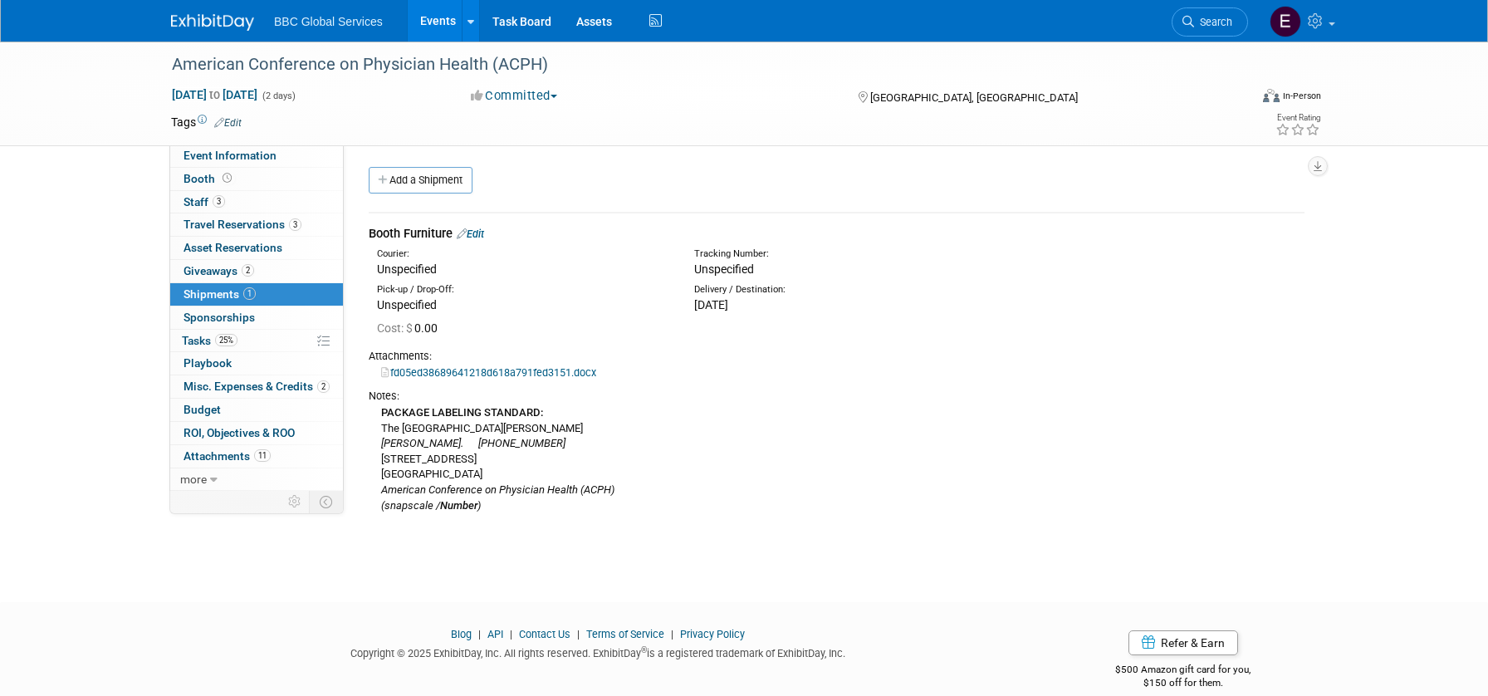
click at [532, 372] on link "fd05ed38689641218d618a791fed3151.docx" at bounding box center [488, 372] width 215 height 12
click at [247, 23] on img at bounding box center [212, 22] width 83 height 17
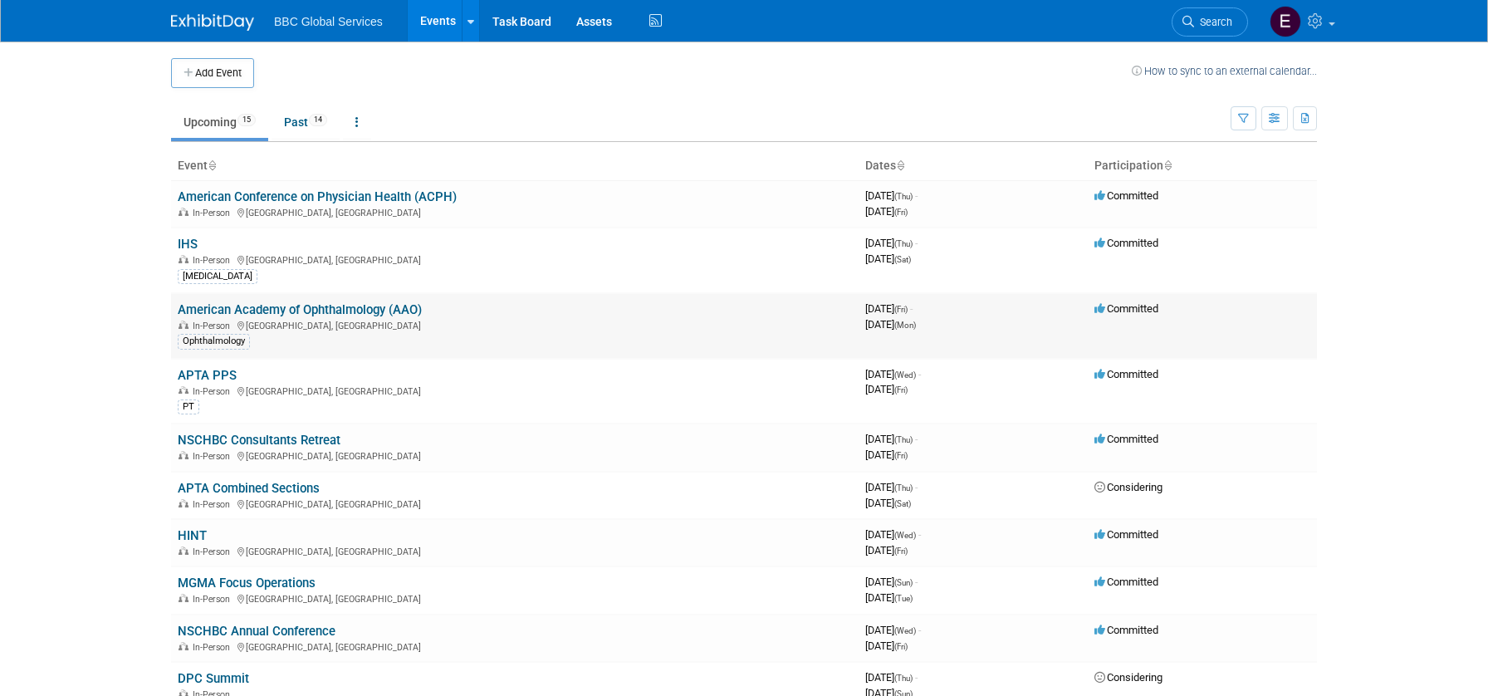
click at [375, 306] on link "American Academy of Ophthalmology (AAO)" at bounding box center [300, 309] width 244 height 15
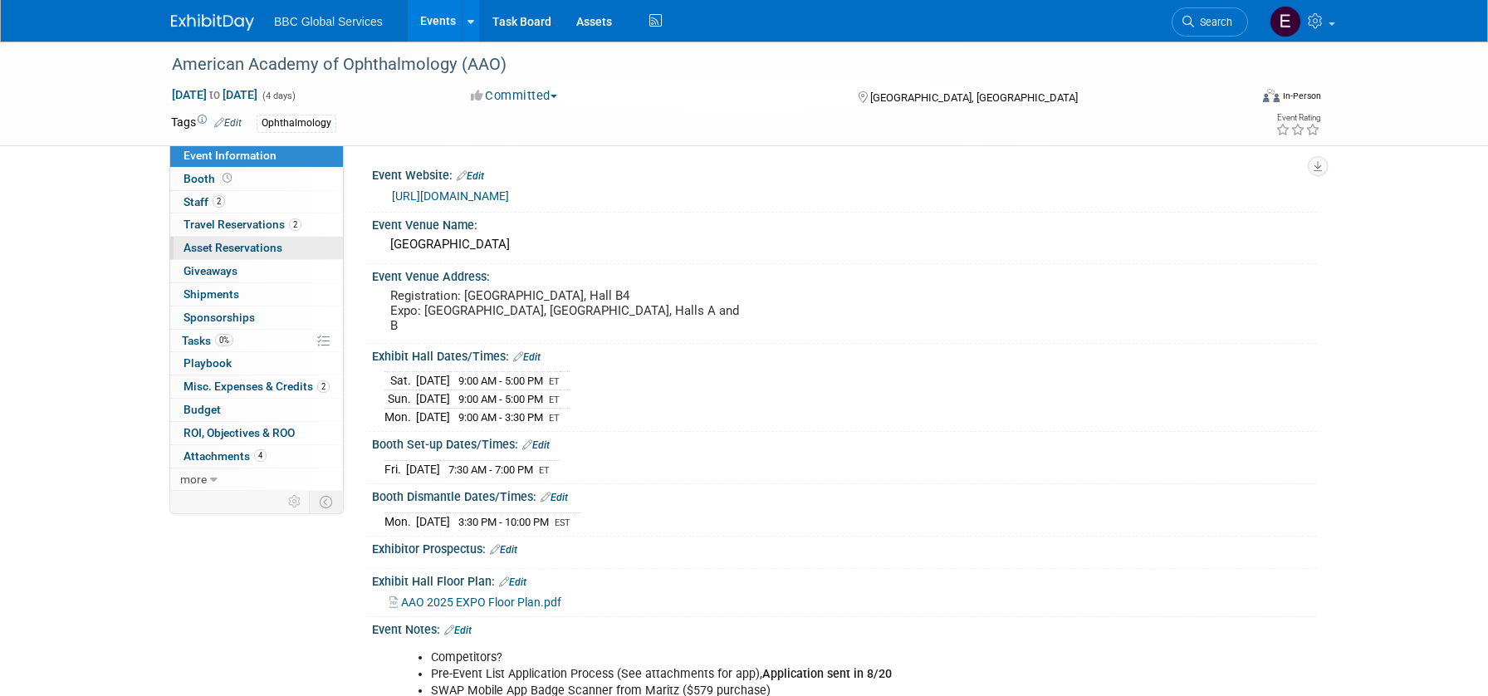
click at [216, 249] on span "Asset Reservations 0" at bounding box center [232, 247] width 99 height 13
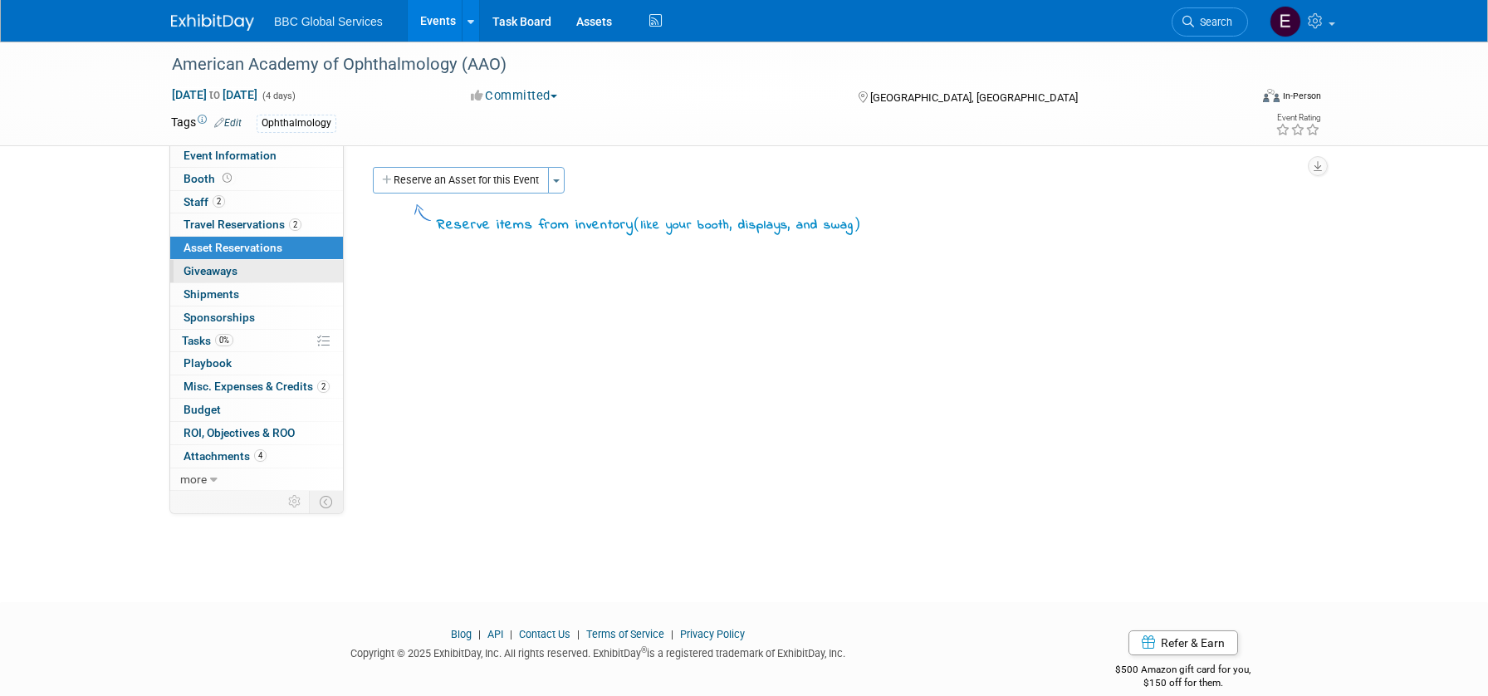
click at [218, 274] on span "Giveaways 0" at bounding box center [210, 270] width 54 height 13
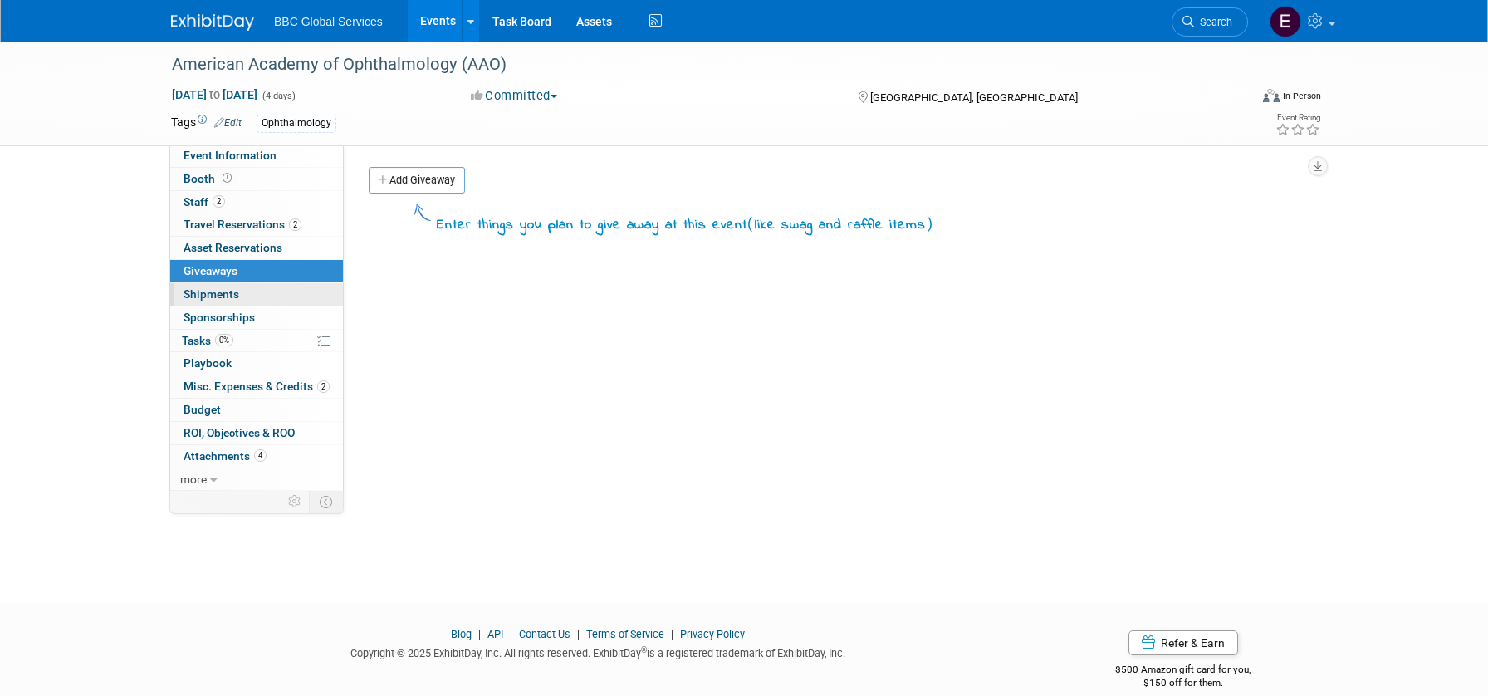
click at [219, 293] on span "Shipments 0" at bounding box center [211, 293] width 56 height 13
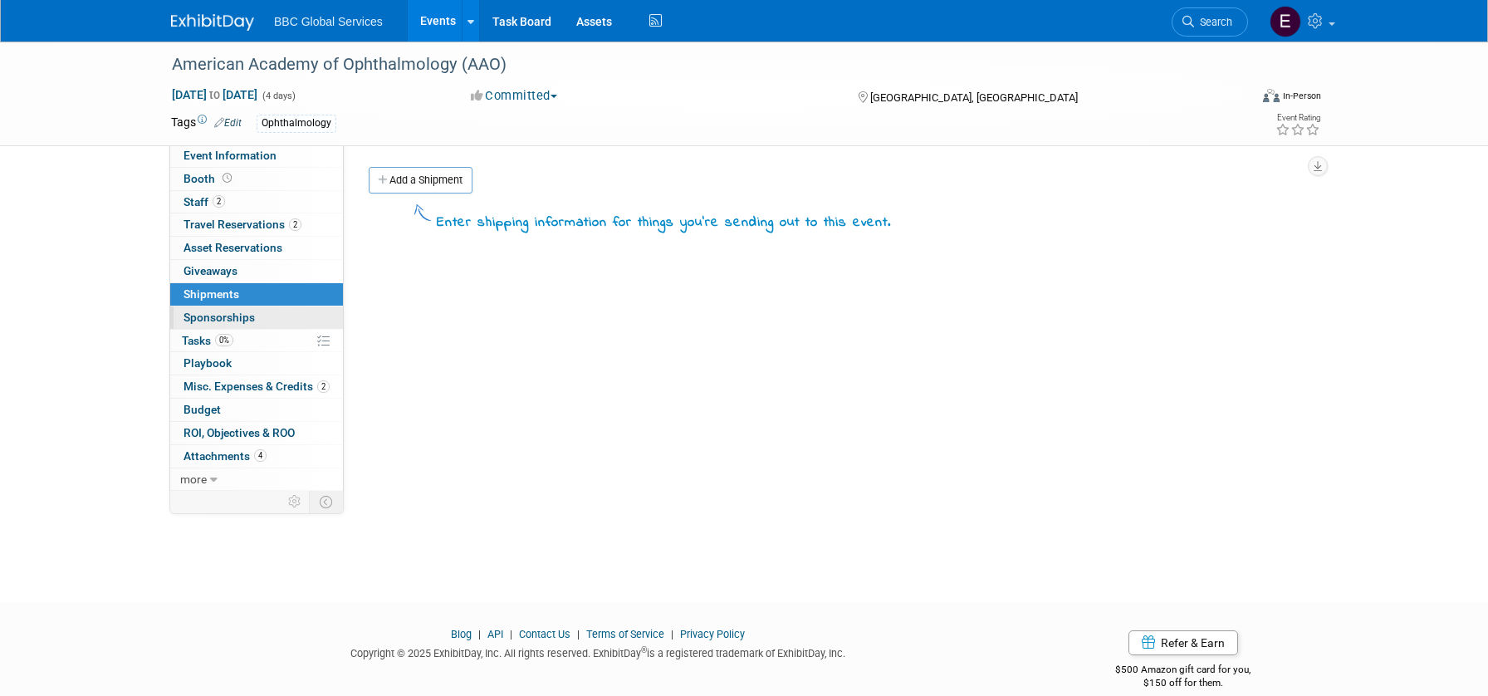
click at [219, 322] on link "0 Sponsorships 0" at bounding box center [256, 317] width 173 height 22
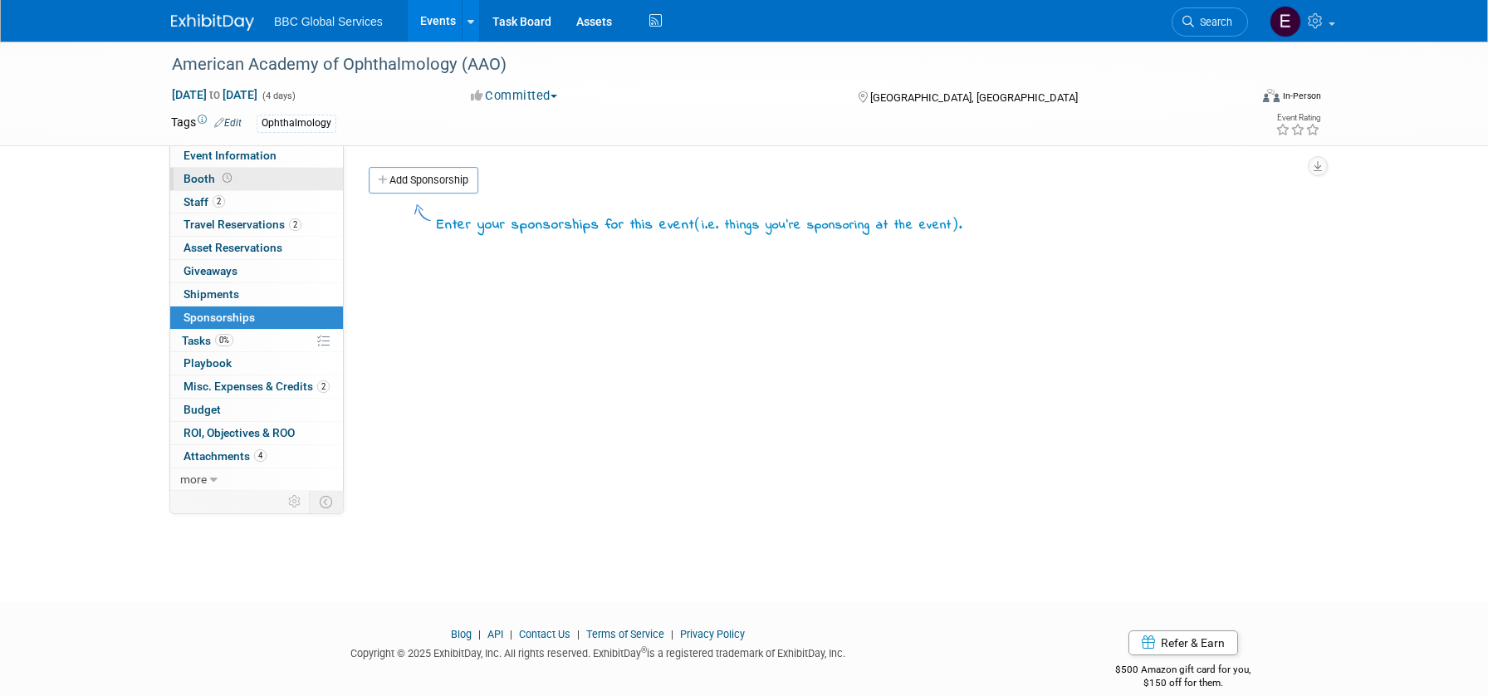
click at [266, 168] on link "Booth" at bounding box center [256, 179] width 173 height 22
